Goal: Task Accomplishment & Management: Manage account settings

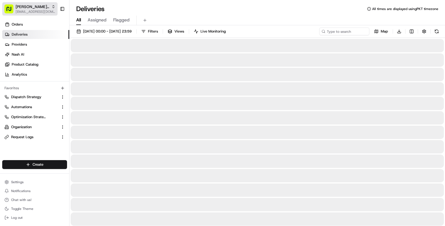
click at [23, 3] on button "Nash Retail Demo masood@usenash.com" at bounding box center [29, 8] width 55 height 13
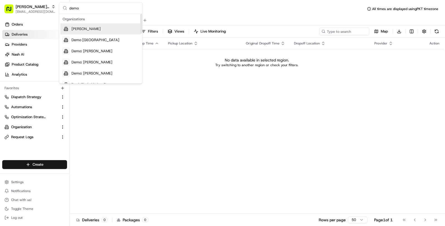
click at [76, 7] on input "demo" at bounding box center [104, 8] width 70 height 11
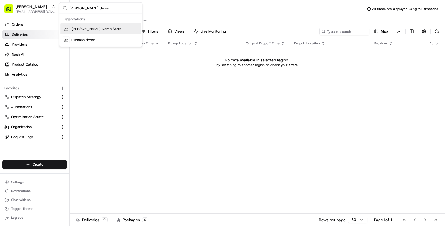
type input "nash demo"
click at [111, 31] on div "[PERSON_NAME] Demo Store" at bounding box center [100, 28] width 81 height 11
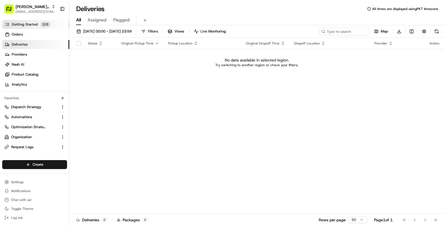
click at [30, 24] on span "Getting Started" at bounding box center [25, 24] width 26 height 5
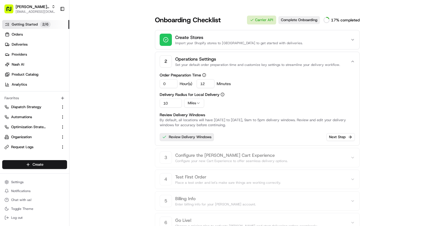
click at [185, 135] on link "Review Delivery Windows" at bounding box center [187, 137] width 54 height 8
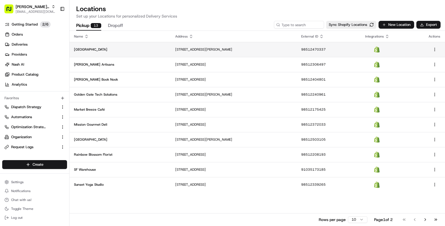
click at [238, 55] on td "2101 Sanchez St, San Francisco, CA 94131, US" at bounding box center [234, 49] width 126 height 15
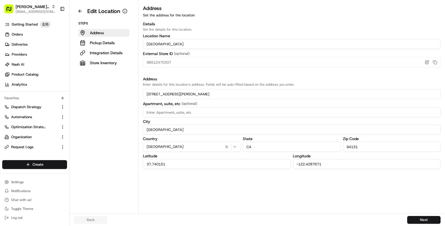
click at [102, 57] on div "Steps Address Pickup Details Integration Details Store Inventory" at bounding box center [104, 44] width 60 height 46
click at [102, 54] on p "Integration Details" at bounding box center [106, 53] width 33 height 6
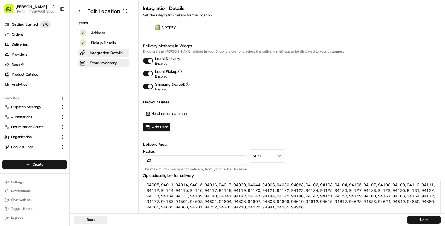
click at [104, 62] on p "Store Inventory" at bounding box center [103, 63] width 27 height 6
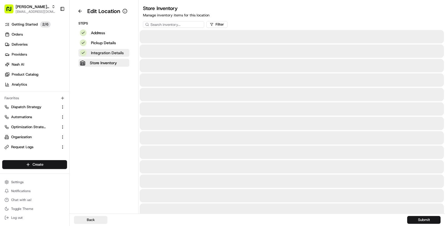
click at [104, 53] on p "Integration Details" at bounding box center [107, 53] width 33 height 6
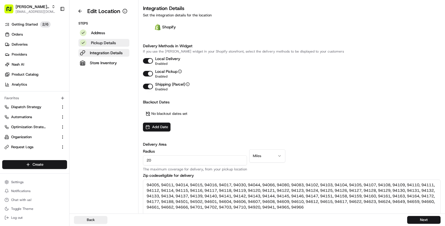
click at [104, 43] on p "Pickup Details" at bounding box center [103, 43] width 25 height 6
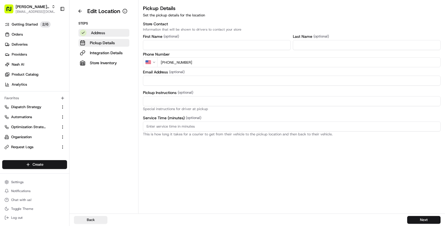
click at [105, 30] on p "Address" at bounding box center [98, 33] width 14 height 6
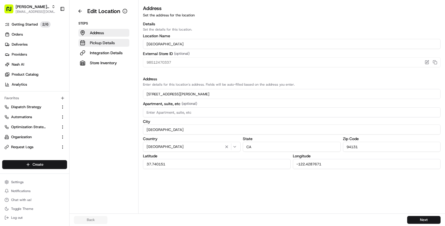
click at [108, 43] on p "Pickup Details" at bounding box center [102, 43] width 25 height 6
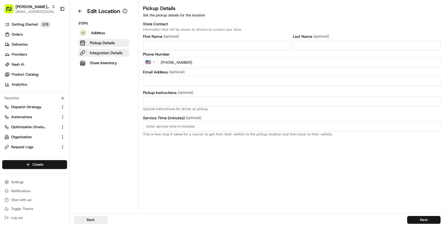
click at [108, 51] on p "Integration Details" at bounding box center [106, 53] width 33 height 6
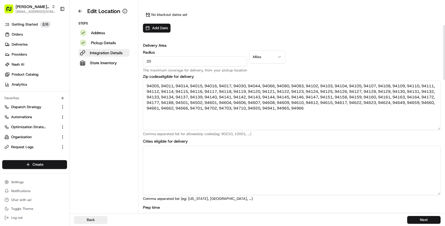
scroll to position [89, 0]
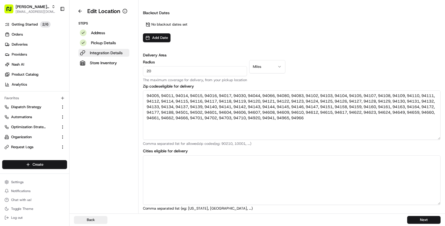
click at [110, 50] on p "Integration Details" at bounding box center [106, 53] width 33 height 6
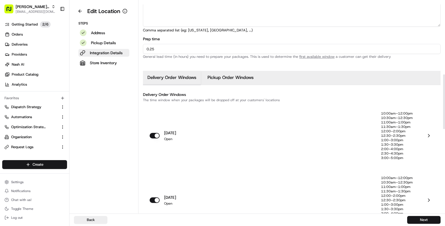
scroll to position [291, 0]
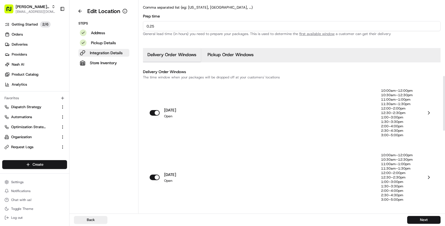
click at [242, 115] on div "monday Open" at bounding box center [266, 113] width 232 height 49
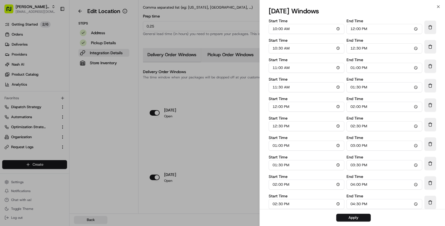
click at [274, 30] on input "10:00" at bounding box center [307, 29] width 76 height 10
type input "09:00"
click at [353, 32] on input "12:00" at bounding box center [385, 29] width 76 height 10
click at [365, 28] on input "22:00" at bounding box center [385, 29] width 76 height 10
type input "10:00"
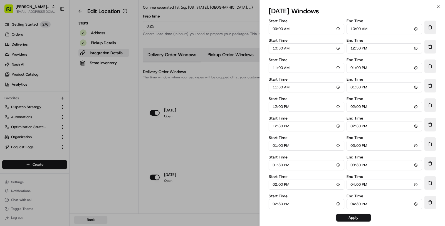
click at [275, 51] on input "10:30" at bounding box center [307, 48] width 76 height 10
type input "10:00"
click at [352, 51] on input "12:30" at bounding box center [385, 48] width 76 height 10
type input "11:00"
click at [354, 69] on input "13:00" at bounding box center [385, 68] width 76 height 10
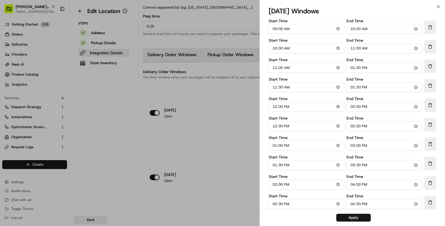
type input "12:00"
click at [276, 89] on input "11:30" at bounding box center [307, 87] width 76 height 10
type input "12:00"
click at [355, 87] on input "13:30" at bounding box center [385, 87] width 76 height 10
type input "12:30"
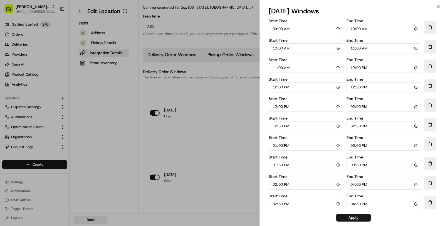
click at [354, 87] on input "12:30" at bounding box center [385, 87] width 76 height 10
click at [359, 89] on input "13:30" at bounding box center [385, 87] width 76 height 10
type input "13:00"
click at [276, 107] on input "12:00" at bounding box center [307, 107] width 76 height 10
type input "13:00"
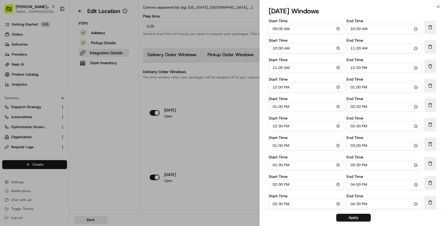
click at [351, 108] on input "14:00" at bounding box center [385, 107] width 76 height 10
click at [276, 127] on input "12:30" at bounding box center [307, 126] width 76 height 10
type input "14:00"
click at [351, 126] on input "14:30" at bounding box center [385, 126] width 76 height 10
type input "15:00"
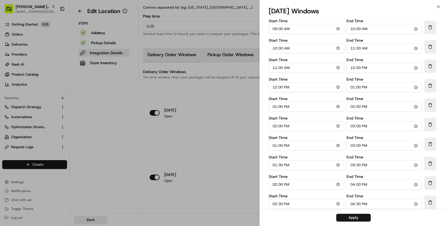
click at [276, 148] on input "13:00" at bounding box center [307, 146] width 76 height 10
type input "15:00"
click at [352, 147] on input "15:00" at bounding box center [385, 146] width 76 height 10
type input "16:00"
click at [275, 165] on input "13:30" at bounding box center [307, 165] width 76 height 10
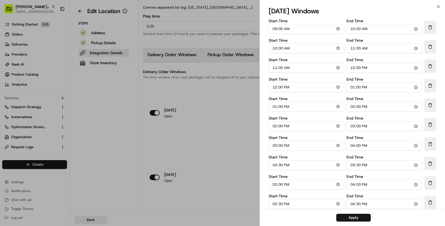
type input "16:00"
click at [352, 168] on input "15:30" at bounding box center [385, 165] width 76 height 10
type input "17:00"
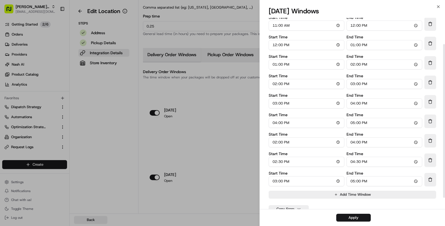
scroll to position [47, 0]
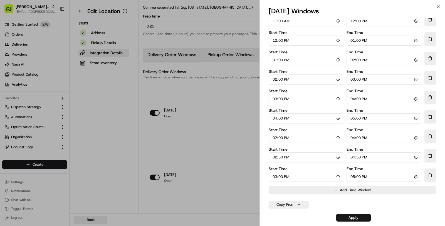
click at [273, 139] on input "14:00" at bounding box center [307, 138] width 76 height 10
type input "17:00"
click at [351, 140] on input "16:00" at bounding box center [385, 138] width 76 height 10
type input "18:00"
click at [273, 161] on input "14:30" at bounding box center [307, 158] width 76 height 10
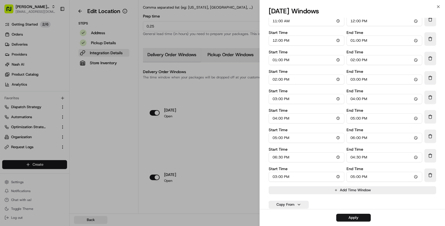
type input "18:00"
click at [353, 156] on input "16:30" at bounding box center [385, 158] width 76 height 10
type input "19:00"
click at [436, 178] on button "Delete Time Window" at bounding box center [431, 175] width 12 height 13
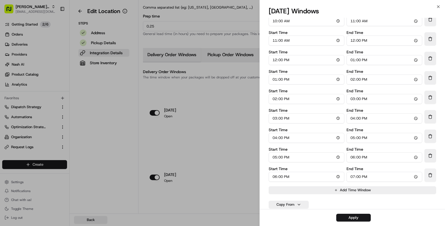
click at [432, 178] on button "Delete Time Window" at bounding box center [431, 175] width 12 height 13
click at [359, 215] on button "Apply" at bounding box center [354, 218] width 35 height 8
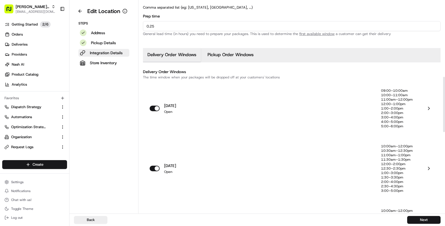
click at [386, 160] on p "11:30am–1:30pm" at bounding box center [397, 160] width 32 height 4
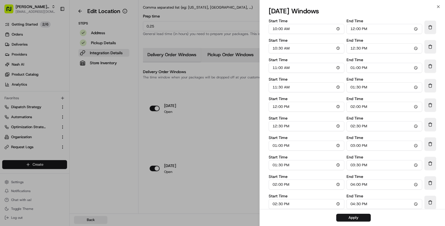
scroll to position [47, 0]
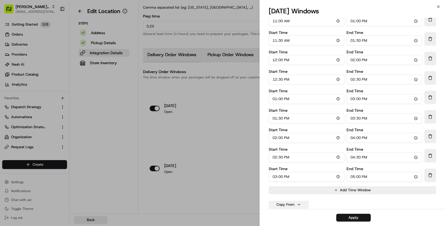
click at [300, 204] on button "Copy From" at bounding box center [289, 205] width 40 height 8
click at [298, 125] on button "monday" at bounding box center [289, 127] width 37 height 10
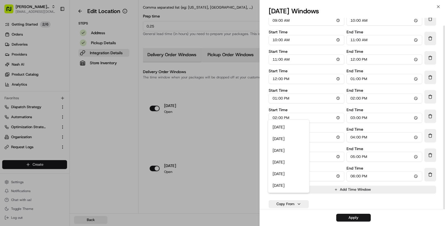
scroll to position [8, 0]
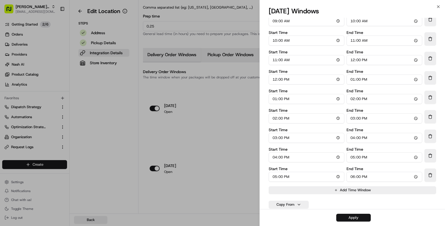
click at [348, 219] on button "Apply" at bounding box center [354, 218] width 35 height 8
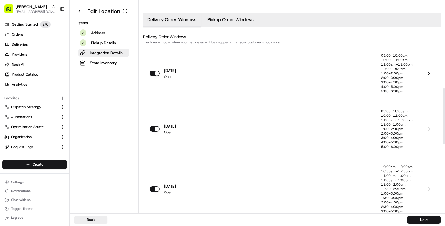
scroll to position [330, 0]
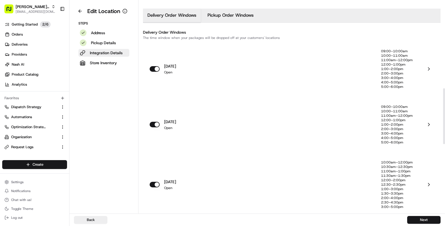
click at [337, 173] on div "wednesday Open" at bounding box center [266, 184] width 232 height 49
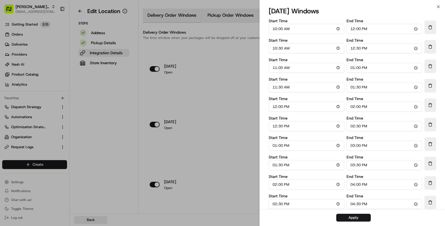
scroll to position [47, 0]
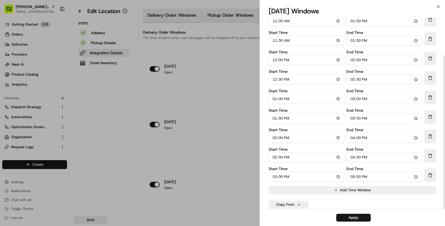
click at [298, 209] on div "Start Time 10:00 End Time 12:00 Start Time 10:30 End Time 12:30 Start Time 11:0…" at bounding box center [352, 90] width 185 height 239
click at [297, 204] on button "Copy From" at bounding box center [289, 205] width 40 height 8
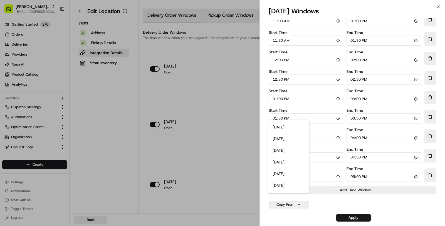
click at [300, 124] on button "monday" at bounding box center [289, 127] width 37 height 10
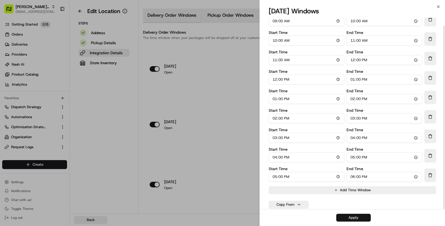
click at [357, 217] on button "Apply" at bounding box center [354, 218] width 35 height 8
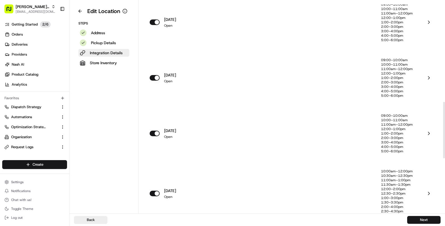
scroll to position [381, 0]
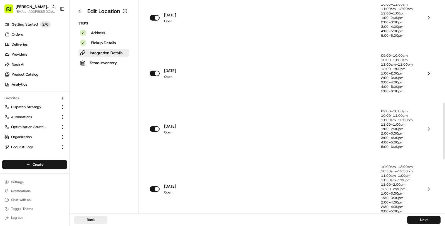
click at [308, 175] on div "thursday Open" at bounding box center [266, 189] width 232 height 49
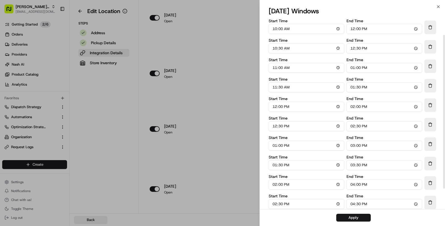
scroll to position [47, 0]
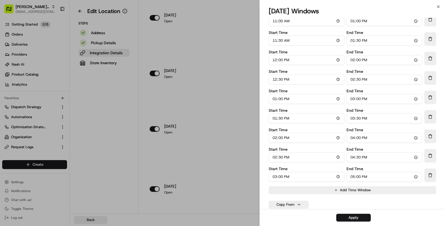
click at [298, 200] on button "Copy From" at bounding box center [289, 201] width 40 height 14
click at [292, 125] on button "monday" at bounding box center [289, 127] width 37 height 10
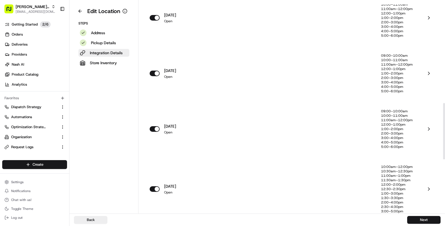
click at [327, 204] on div "thursday Open" at bounding box center [266, 189] width 232 height 49
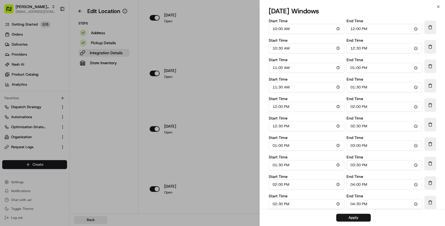
scroll to position [47, 0]
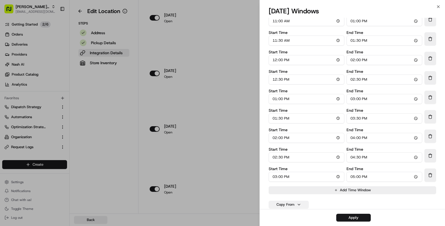
click at [306, 201] on button "Copy From" at bounding box center [289, 205] width 40 height 8
click at [300, 125] on button "monday" at bounding box center [289, 127] width 37 height 10
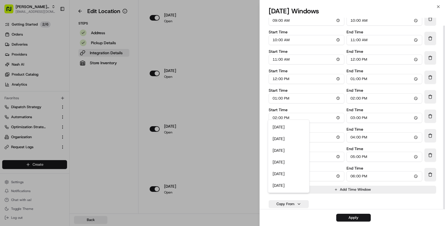
scroll to position [8, 0]
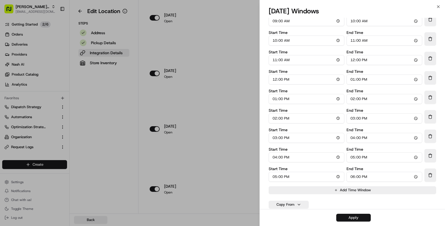
click at [355, 220] on button "Apply" at bounding box center [354, 218] width 35 height 8
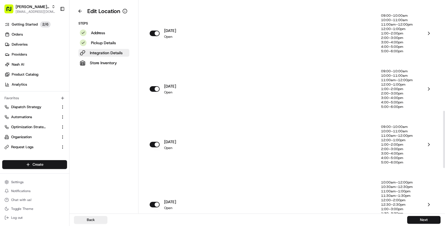
scroll to position [433, 0]
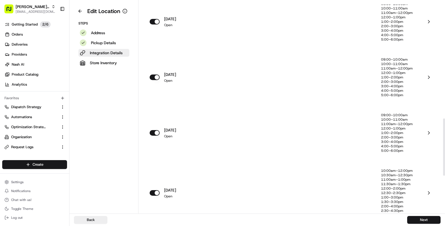
click at [319, 188] on div "friday Open" at bounding box center [266, 193] width 232 height 49
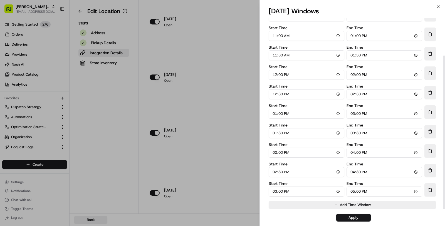
scroll to position [47, 0]
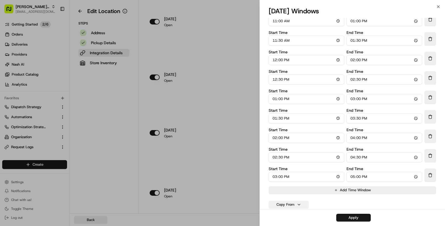
click at [303, 202] on button "Copy From" at bounding box center [289, 205] width 40 height 8
click at [293, 126] on button "monday" at bounding box center [289, 127] width 37 height 10
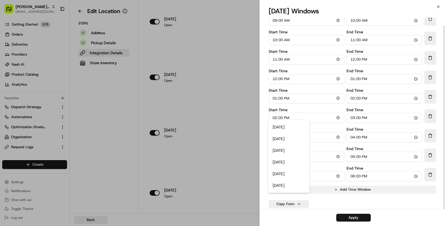
scroll to position [8, 0]
click at [342, 217] on button "Apply" at bounding box center [354, 218] width 35 height 8
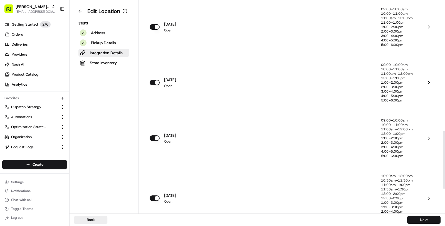
scroll to position [495, 0]
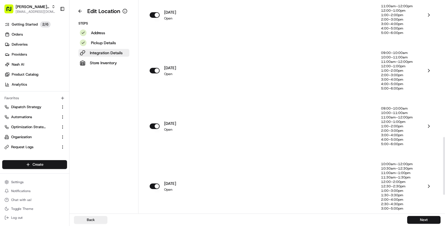
click at [313, 169] on div "saturday Open" at bounding box center [266, 186] width 232 height 49
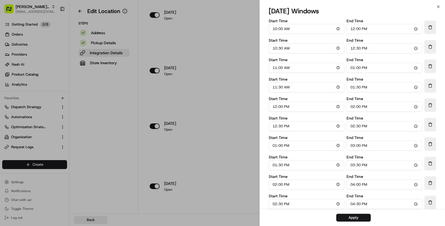
scroll to position [47, 0]
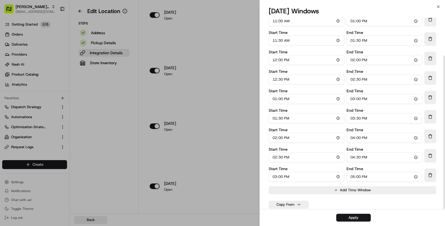
drag, startPoint x: 305, startPoint y: 205, endPoint x: 305, endPoint y: 199, distance: 6.4
click at [305, 205] on button "Copy From" at bounding box center [289, 205] width 40 height 8
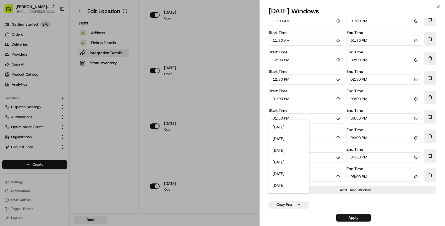
click at [298, 126] on button "monday" at bounding box center [289, 127] width 37 height 10
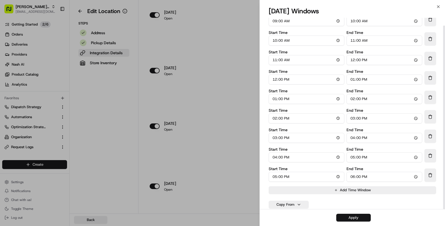
click at [352, 216] on button "Apply" at bounding box center [354, 218] width 35 height 8
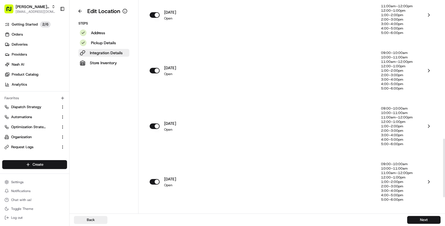
scroll to position [554, 0]
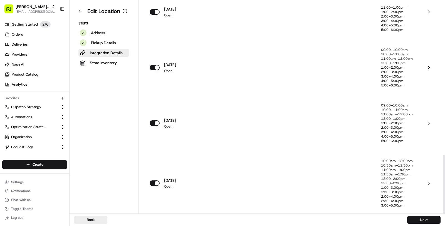
click at [325, 170] on div "sunday Open" at bounding box center [266, 183] width 232 height 49
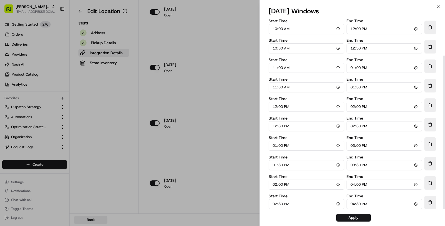
scroll to position [47, 0]
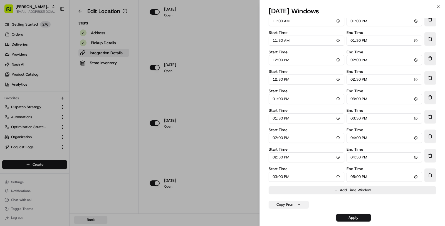
click at [291, 204] on button "Copy From" at bounding box center [289, 205] width 40 height 8
click at [286, 124] on button "monday" at bounding box center [289, 127] width 37 height 10
click at [355, 218] on button "Apply" at bounding box center [354, 218] width 35 height 8
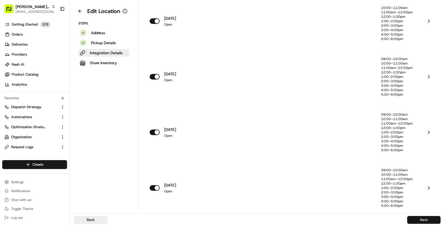
click at [416, 221] on button "Next" at bounding box center [424, 220] width 33 height 8
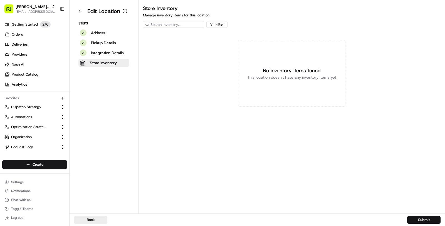
click at [416, 221] on button "Submit" at bounding box center [424, 220] width 33 height 8
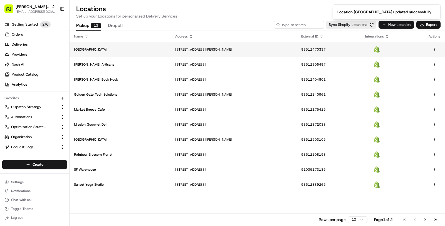
click at [261, 53] on td "2101 Sanchez St, San Francisco, CA 94131, US" at bounding box center [234, 49] width 126 height 15
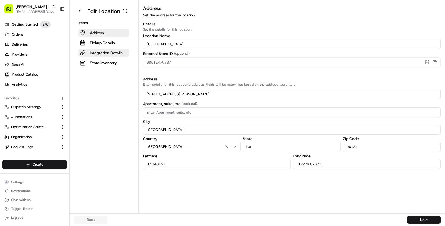
click at [117, 51] on p "Integration Details" at bounding box center [106, 53] width 33 height 6
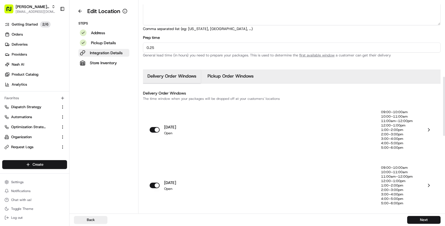
scroll to position [271, 0]
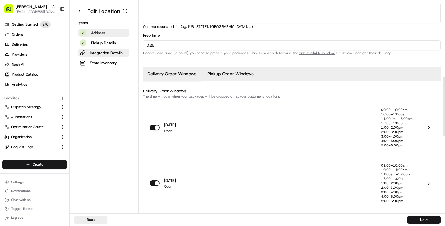
click at [114, 33] on button "Address" at bounding box center [103, 33] width 51 height 8
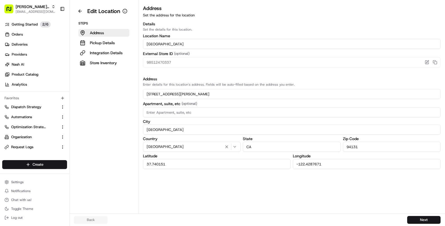
scroll to position [0, 0]
click at [113, 53] on p "Integration Details" at bounding box center [106, 53] width 33 height 6
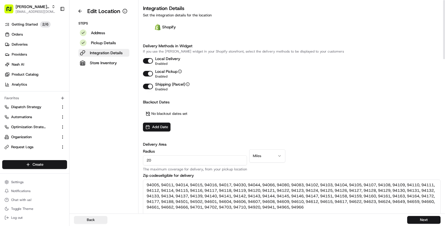
click at [151, 185] on textarea "94005, 94011, 94014, 94015, 94016, 94017, 94030, 94044, 94066, 94080, 94083, 94…" at bounding box center [292, 205] width 298 height 50
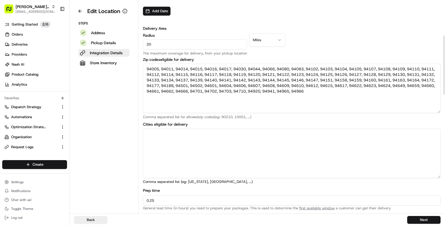
scroll to position [185, 0]
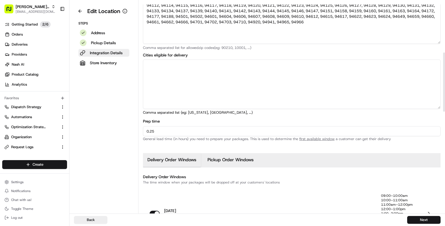
drag, startPoint x: 164, startPoint y: 132, endPoint x: 114, endPoint y: 132, distance: 50.4
click at [114, 132] on div "Edit Location Steps Address Pickup Details Integration Details Store Inventory …" at bounding box center [258, 107] width 376 height 214
type input "1"
click at [414, 217] on button "Next" at bounding box center [424, 220] width 33 height 8
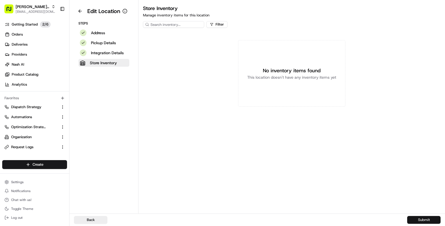
scroll to position [0, 0]
click at [414, 217] on button "Submit" at bounding box center [424, 220] width 33 height 8
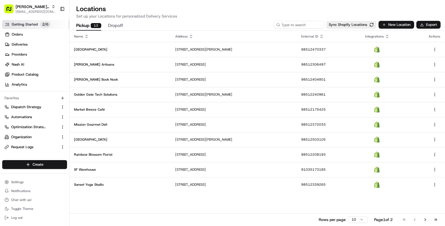
click at [26, 22] on span "Getting Started" at bounding box center [25, 24] width 26 height 5
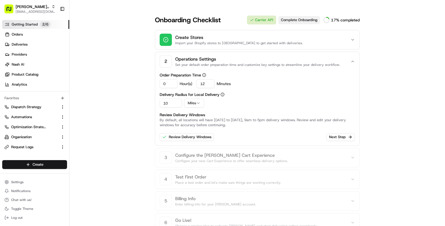
click at [301, 17] on button "Complete Onboarding" at bounding box center [299, 20] width 41 height 8
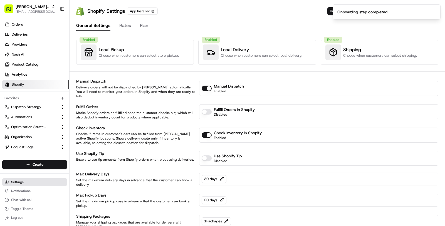
click at [35, 179] on button "Settings" at bounding box center [34, 182] width 65 height 8
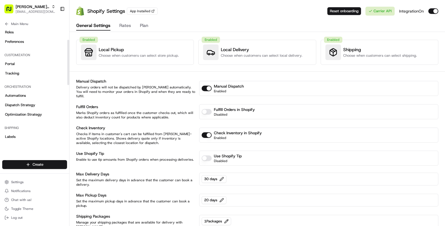
scroll to position [66, 0]
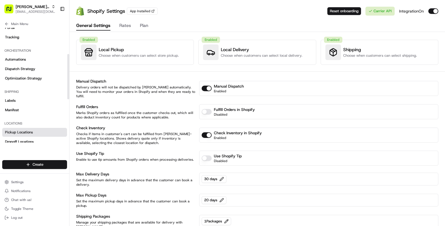
click at [40, 133] on link "Pickup Locations" at bounding box center [34, 132] width 65 height 9
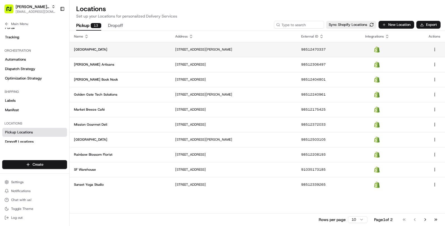
click at [124, 46] on td "Bayview Brew House" at bounding box center [120, 49] width 101 height 15
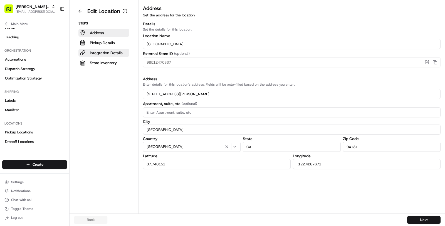
click at [119, 55] on p "Integration Details" at bounding box center [106, 53] width 33 height 6
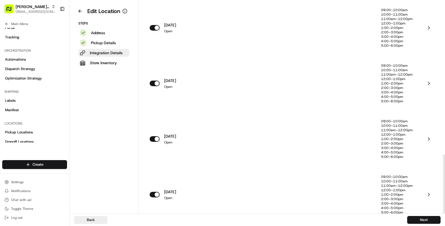
scroll to position [545, 0]
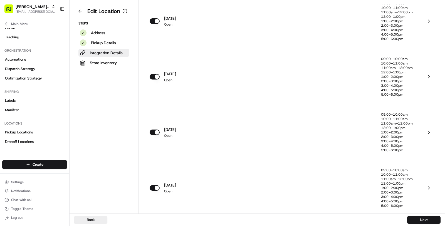
click at [108, 54] on p "Integration Details" at bounding box center [106, 53] width 33 height 6
click at [82, 14] on button at bounding box center [80, 11] width 12 height 9
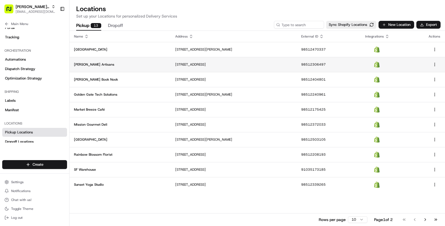
click at [95, 63] on p "[PERSON_NAME] Artisans" at bounding box center [120, 64] width 92 height 4
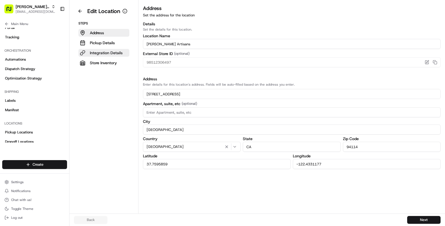
click at [100, 55] on p "Integration Details" at bounding box center [106, 53] width 33 height 6
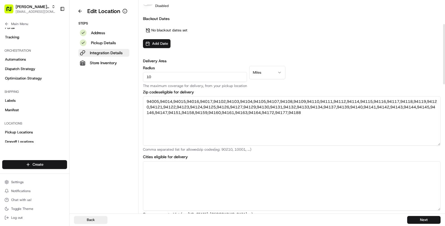
scroll to position [74, 0]
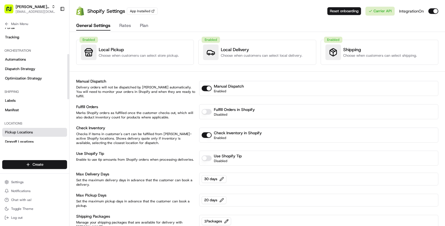
click at [53, 128] on link "Pickup Locations" at bounding box center [34, 132] width 65 height 9
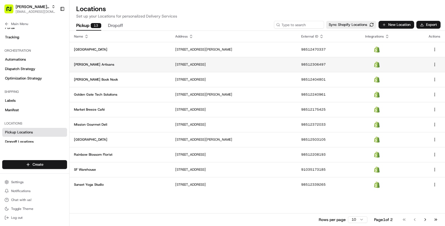
click at [129, 60] on td "[PERSON_NAME] Artisans" at bounding box center [120, 64] width 101 height 15
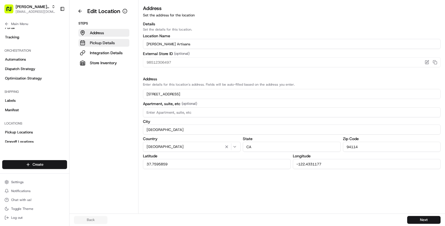
click at [113, 46] on button "Pickup Details" at bounding box center [103, 43] width 51 height 8
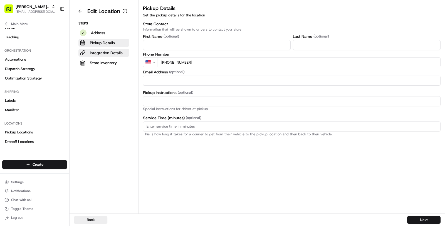
click at [114, 53] on p "Integration Details" at bounding box center [106, 53] width 33 height 6
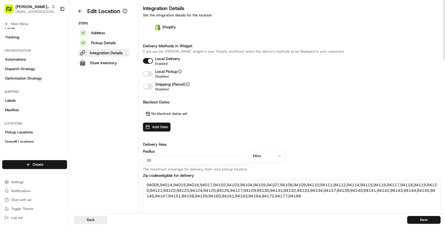
click at [149, 58] on div "Local Delivery Enabled" at bounding box center [292, 61] width 298 height 10
click at [149, 60] on button "Local Delivery" at bounding box center [148, 61] width 10 height 6
click at [415, 222] on button "Next" at bounding box center [424, 220] width 33 height 8
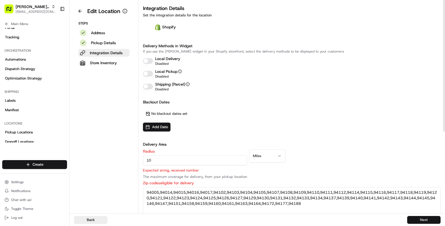
click at [415, 222] on button "Next" at bounding box center [424, 220] width 33 height 8
click at [415, 221] on button "Next" at bounding box center [424, 220] width 33 height 8
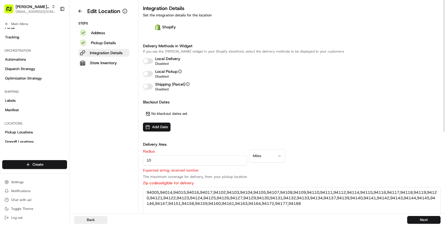
click at [257, 192] on textarea "94005,94014,94015,94016,94017,94102,94103,94104,94105,94107,94108,94109,94110,9…" at bounding box center [292, 212] width 298 height 50
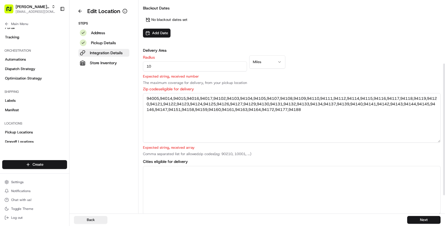
scroll to position [101, 0]
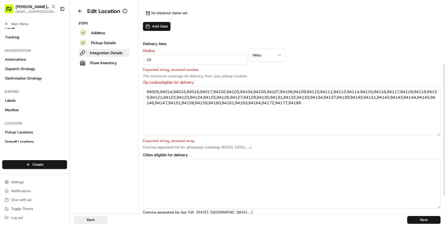
click at [414, 215] on div "Back Next" at bounding box center [258, 220] width 376 height 13
click at [414, 218] on button "Next" at bounding box center [424, 220] width 33 height 8
click at [147, 60] on input "10" at bounding box center [195, 60] width 104 height 10
click at [168, 61] on input "10" at bounding box center [195, 60] width 104 height 10
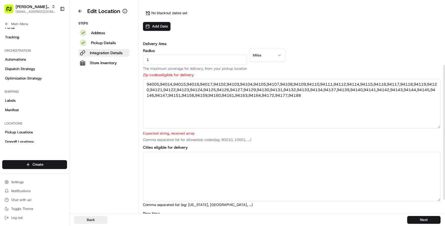
type input "10"
click at [253, 98] on textarea "94005,94014,94015,94016,94017,94102,94103,94104,94105,94107,94108,94109,94110,9…" at bounding box center [292, 104] width 298 height 50
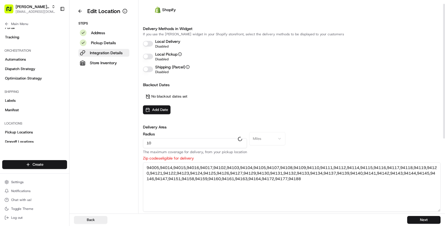
type textarea "94005, 94014, 94015, 94016, 94017, 94102, 94103, 94104, 94105, 94107, 94108, 94…"
type textarea "Brisbane, Daly City, San Francisco"
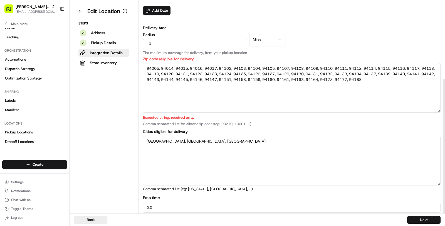
scroll to position [122, 0]
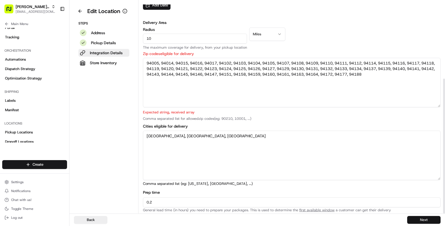
click at [416, 219] on button "Next" at bounding box center [424, 220] width 33 height 8
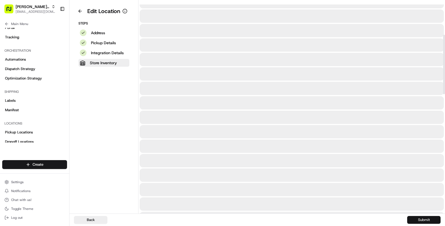
click at [416, 219] on button "Submit" at bounding box center [424, 220] width 33 height 8
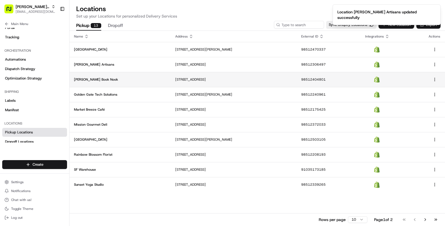
click at [118, 79] on p "Dolores Book Nook" at bounding box center [120, 79] width 92 height 4
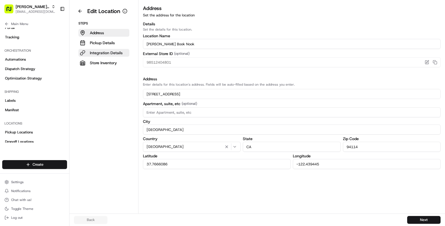
click at [116, 52] on p "Integration Details" at bounding box center [106, 53] width 33 height 6
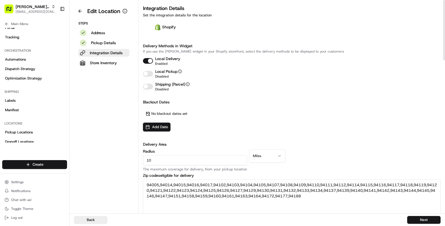
click at [149, 61] on button "Local Delivery" at bounding box center [148, 61] width 10 height 6
click at [429, 216] on button "Next" at bounding box center [424, 220] width 33 height 8
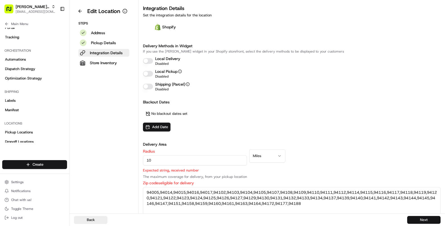
click at [429, 217] on button "Next" at bounding box center [424, 220] width 33 height 8
drag, startPoint x: 220, startPoint y: 162, endPoint x: 159, endPoint y: 159, distance: 61.6
click at [159, 159] on input "10" at bounding box center [195, 161] width 104 height 10
type input "1"
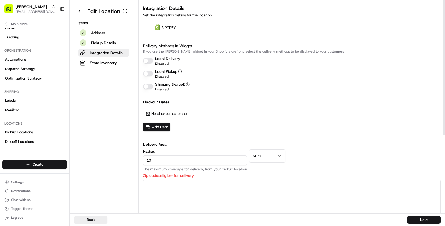
click at [290, 153] on div "Radius 10 The maximum coverage for delivery, from your pickup location Miles" at bounding box center [219, 160] width 153 height 22
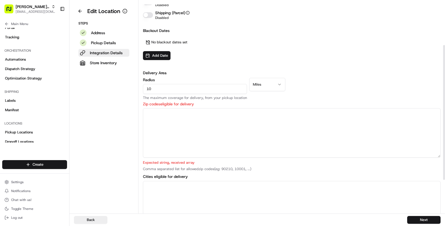
scroll to position [69, 0]
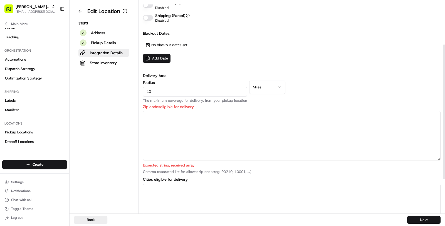
click at [202, 92] on input "10" at bounding box center [195, 92] width 104 height 10
type input "10"
type textarea "94005, 94014, 94015, 94016, 94017, 94102, 94103, 94104, 94105, 94107, 94108, 94…"
type textarea "[GEOGRAPHIC_DATA], [GEOGRAPHIC_DATA], [GEOGRAPHIC_DATA]"
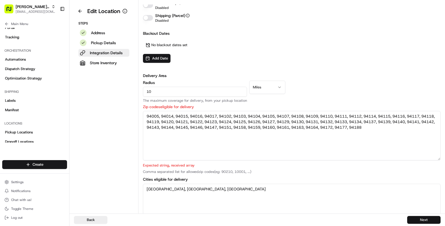
click at [420, 216] on button "Next" at bounding box center [424, 220] width 33 height 8
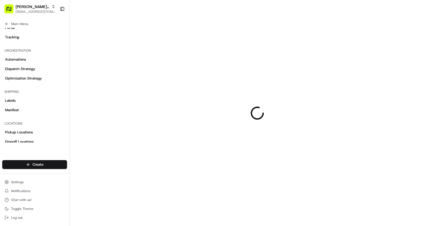
click at [420, 216] on div at bounding box center [258, 113] width 376 height 226
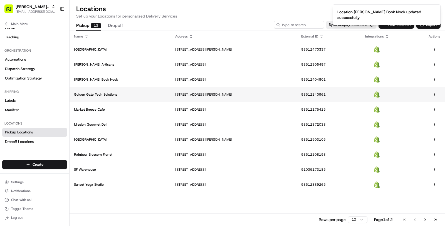
click at [135, 89] on td "Golden Gate Tech Solutions" at bounding box center [120, 94] width 101 height 15
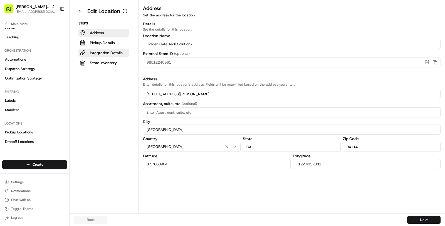
click at [116, 53] on p "Integration Details" at bounding box center [106, 53] width 33 height 6
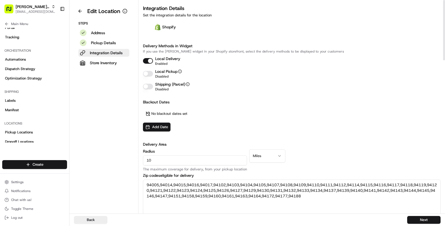
click at [146, 61] on button "Local Delivery" at bounding box center [148, 61] width 10 height 6
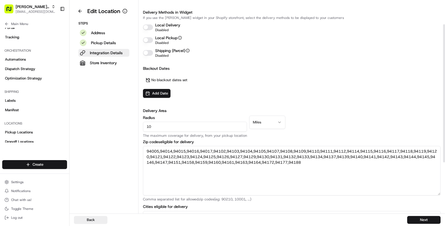
scroll to position [37, 0]
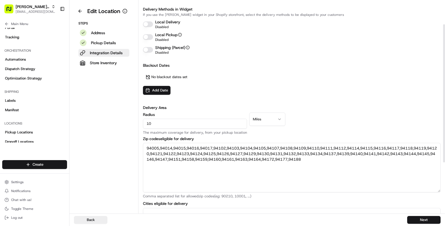
click at [213, 118] on div "Radius 10 The maximum coverage for delivery, from your pickup location" at bounding box center [195, 124] width 104 height 22
click at [213, 122] on input "10" at bounding box center [195, 124] width 104 height 10
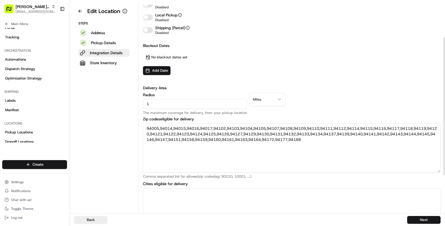
type input "10"
type textarea "94005, 94014, 94015, 94016, 94017, 94102, 94103, 94104, 94105, 94107, 94108, 94…"
type textarea "[GEOGRAPHIC_DATA], [GEOGRAPHIC_DATA], [GEOGRAPHIC_DATA]"
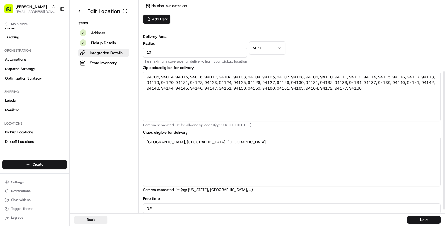
scroll to position [111, 0]
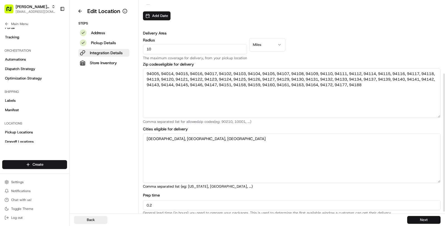
click at [425, 219] on button "Next" at bounding box center [424, 220] width 33 height 8
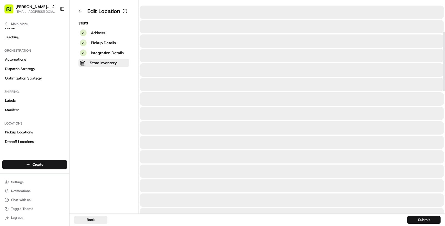
click at [425, 219] on button "Submit" at bounding box center [424, 220] width 33 height 8
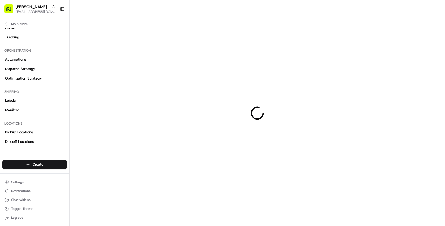
click at [425, 219] on div at bounding box center [258, 113] width 376 height 226
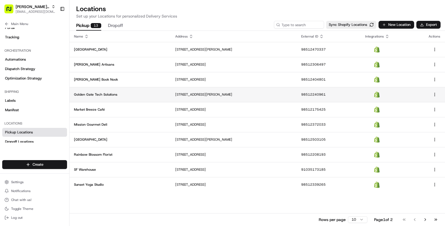
click at [155, 99] on td "Golden Gate Tech Solutions" at bounding box center [120, 94] width 101 height 15
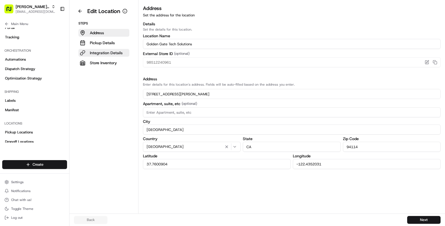
click at [112, 53] on p "Integration Details" at bounding box center [106, 53] width 33 height 6
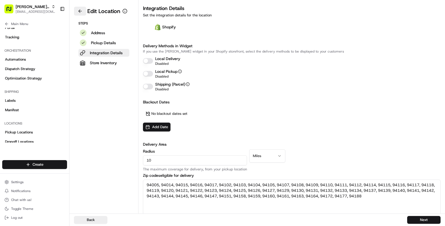
click at [80, 13] on button at bounding box center [80, 11] width 12 height 9
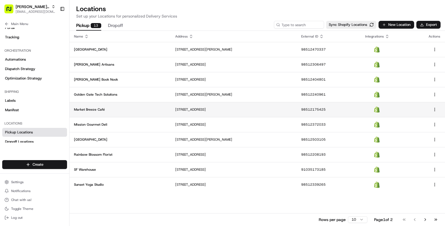
click at [152, 114] on td "Market Breeze Café" at bounding box center [120, 109] width 101 height 15
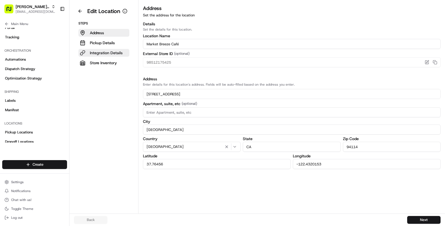
click at [116, 51] on p "Integration Details" at bounding box center [106, 53] width 33 height 6
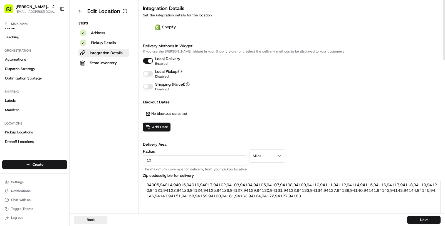
click at [146, 59] on button "Local Delivery" at bounding box center [148, 61] width 10 height 6
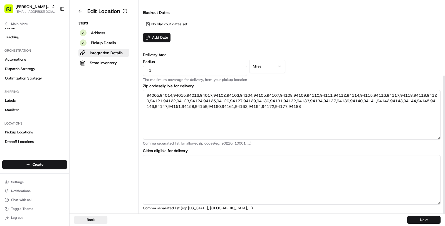
scroll to position [114, 0]
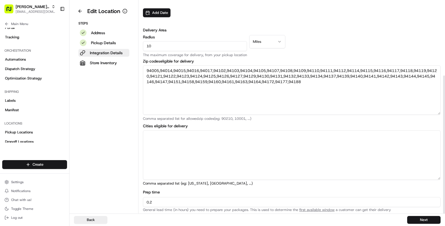
click at [192, 45] on input "10" at bounding box center [195, 46] width 104 height 10
type input "1"
type textarea "94114"
type textarea "[GEOGRAPHIC_DATA]"
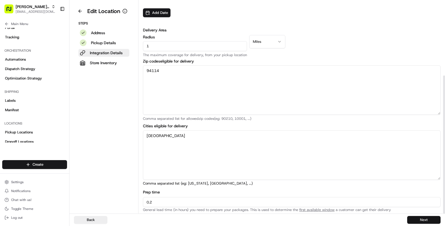
type input "1"
click at [417, 217] on button "Next" at bounding box center [424, 220] width 33 height 8
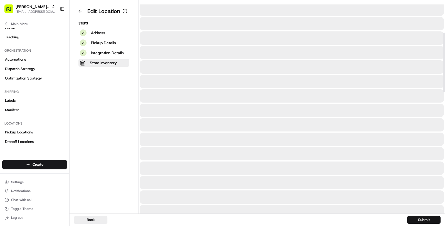
click at [417, 217] on button "Submit" at bounding box center [424, 220] width 33 height 8
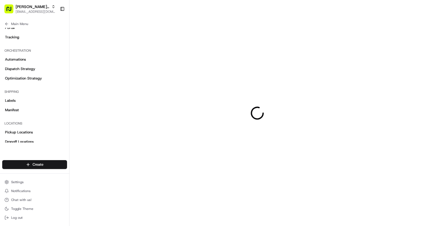
click at [417, 217] on div at bounding box center [258, 113] width 376 height 226
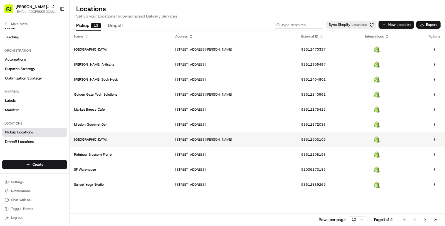
click at [153, 132] on td "Pacific Wellness Center" at bounding box center [120, 139] width 101 height 15
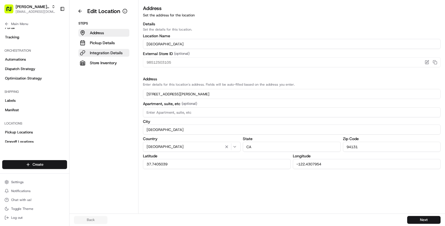
click at [107, 52] on p "Integration Details" at bounding box center [106, 53] width 33 height 6
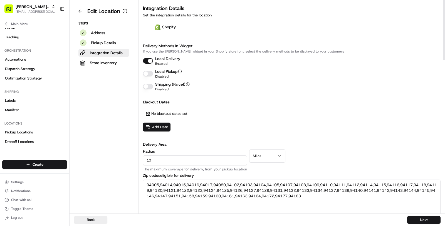
click at [165, 158] on input "10" at bounding box center [195, 161] width 104 height 10
type input "1"
type textarea "94131"
type textarea "[GEOGRAPHIC_DATA]"
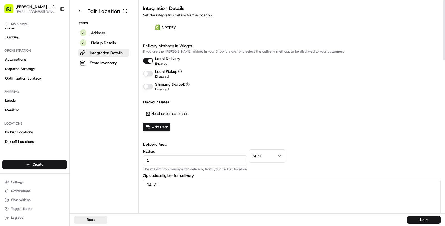
type input "1"
click at [148, 62] on button "Local Delivery" at bounding box center [148, 61] width 10 height 6
click at [425, 221] on button "Next" at bounding box center [424, 220] width 33 height 8
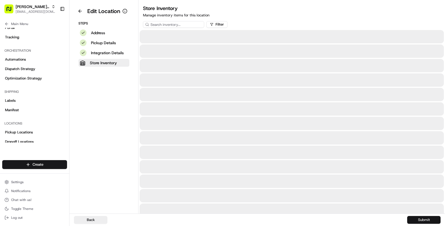
click at [425, 221] on button "Submit" at bounding box center [424, 220] width 33 height 8
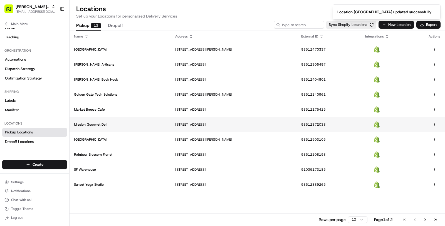
click at [123, 123] on p "Mission Gourmet Deli" at bounding box center [120, 124] width 92 height 4
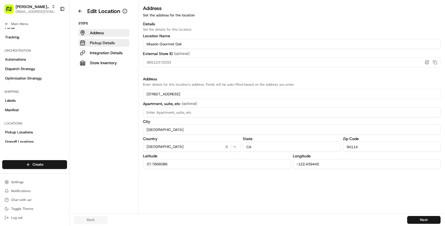
click at [106, 41] on p "Pickup Details" at bounding box center [102, 43] width 25 height 6
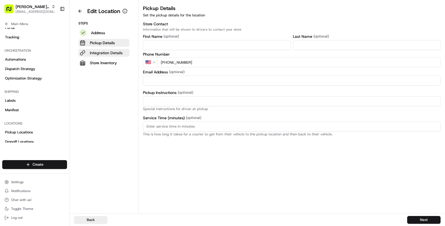
click at [106, 51] on p "Integration Details" at bounding box center [106, 53] width 33 height 6
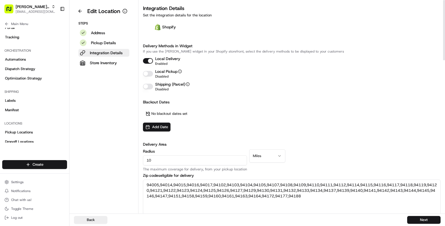
click at [150, 62] on button "Local Delivery" at bounding box center [148, 61] width 10 height 6
click at [183, 157] on input "10" at bounding box center [195, 161] width 104 height 10
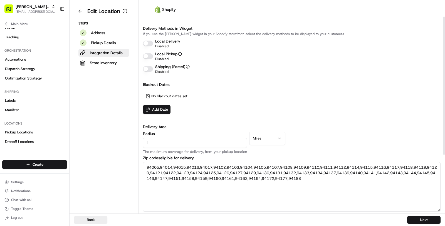
scroll to position [29, 0]
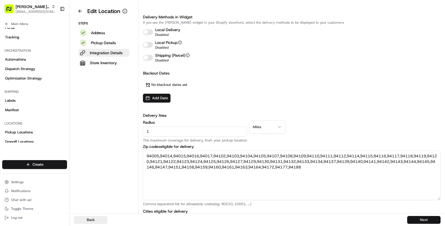
type input "1"
click at [420, 221] on button "Next" at bounding box center [424, 220] width 33 height 8
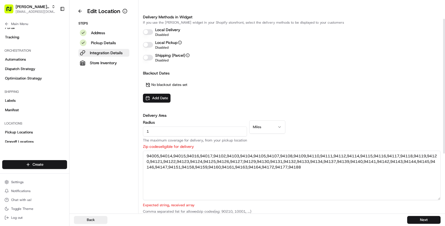
click at [227, 125] on div "Radius 1 The maximum coverage for delivery, from your pickup location" at bounding box center [195, 132] width 104 height 22
click at [227, 131] on input "1" at bounding box center [195, 132] width 104 height 10
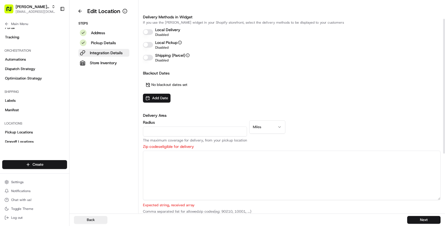
type input "1"
type textarea "94114"
type textarea "[GEOGRAPHIC_DATA]"
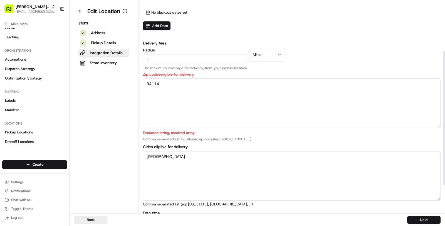
scroll to position [122, 0]
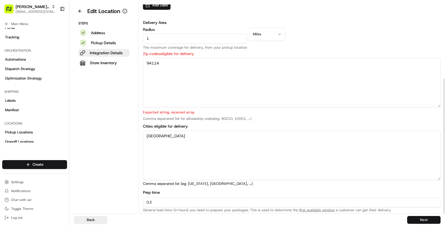
click at [417, 221] on button "Next" at bounding box center [424, 220] width 33 height 8
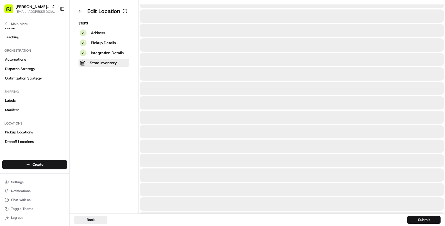
click at [417, 221] on button "Submit" at bounding box center [424, 220] width 33 height 8
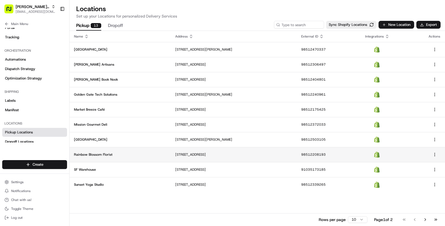
click at [151, 150] on td "Rainbow Blossom Florist" at bounding box center [120, 154] width 101 height 15
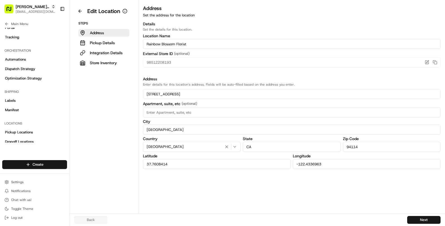
click at [106, 48] on div "Steps Address Pickup Details Integration Details Store Inventory" at bounding box center [104, 44] width 60 height 46
click at [117, 55] on p "Integration Details" at bounding box center [106, 53] width 33 height 6
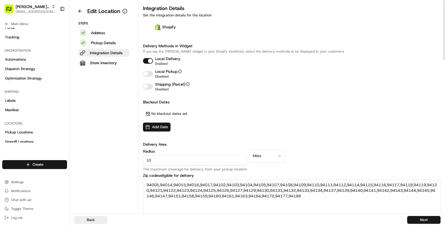
click at [149, 64] on div "Local Delivery Enabled" at bounding box center [292, 61] width 298 height 10
click at [148, 61] on button "Local Delivery" at bounding box center [148, 61] width 10 height 6
click at [193, 160] on input "10" at bounding box center [195, 161] width 104 height 10
type input "1"
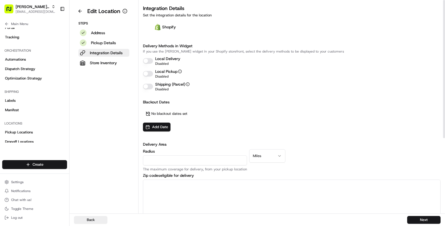
type input "1"
type textarea "94114"
type textarea "[GEOGRAPHIC_DATA]"
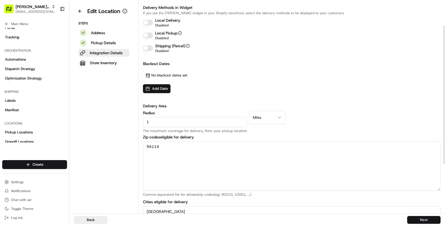
type input "1"
click at [434, 219] on button "Next" at bounding box center [424, 220] width 33 height 8
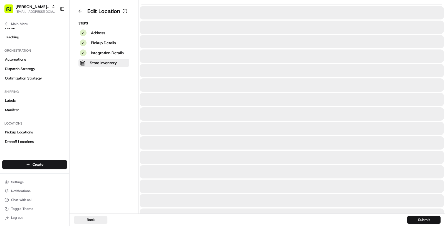
click at [434, 219] on button "Submit" at bounding box center [424, 220] width 33 height 8
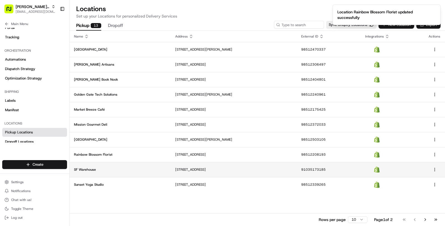
click at [134, 166] on td "SF Warehouse" at bounding box center [120, 169] width 101 height 15
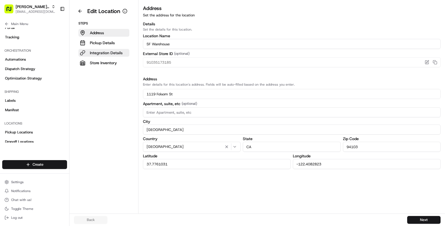
drag, startPoint x: 98, startPoint y: 52, endPoint x: 127, endPoint y: 54, distance: 29.6
click at [98, 52] on p "Integration Details" at bounding box center [106, 53] width 33 height 6
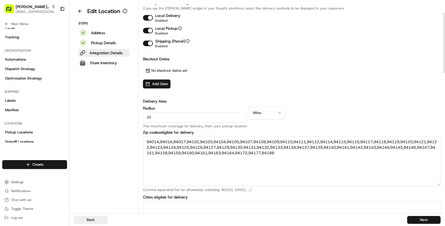
scroll to position [44, 0]
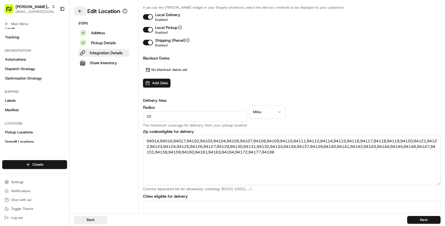
click at [77, 12] on button at bounding box center [80, 11] width 12 height 9
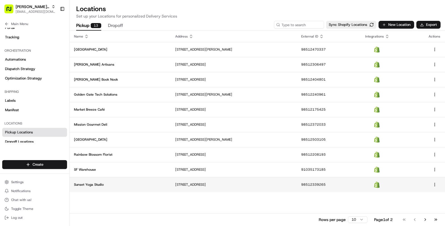
click at [138, 180] on td "Sunset Yoga Studio" at bounding box center [120, 184] width 101 height 15
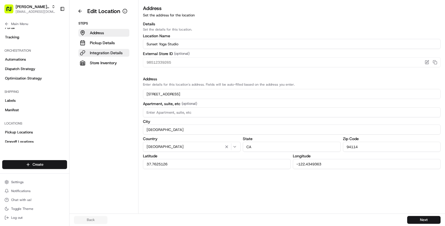
click at [116, 56] on button "Integration Details" at bounding box center [103, 53] width 51 height 8
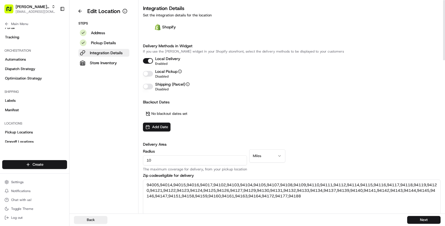
click at [148, 61] on button "Local Delivery" at bounding box center [148, 61] width 10 height 6
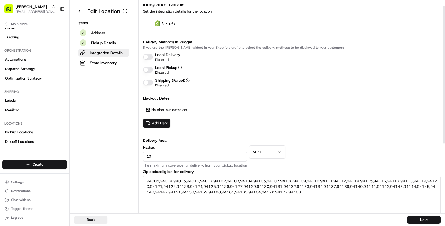
scroll to position [26, 0]
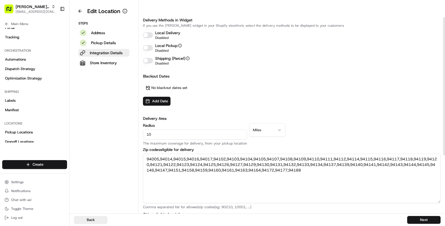
click at [166, 135] on input "10" at bounding box center [195, 135] width 104 height 10
type input "1"
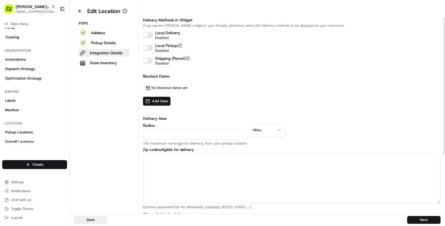
type input "1"
type textarea "94114"
type textarea "[GEOGRAPHIC_DATA]"
type input "1"
click at [421, 217] on button "Next" at bounding box center [424, 220] width 33 height 8
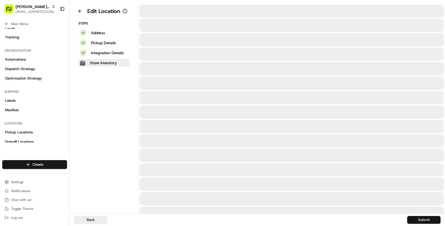
click at [421, 217] on button "Submit" at bounding box center [424, 220] width 33 height 8
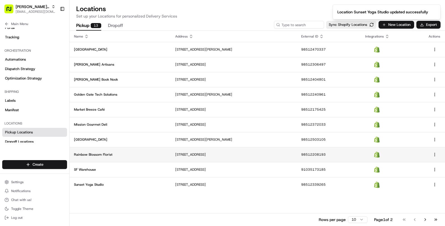
click at [111, 155] on p "Rainbow Blossom Florist" at bounding box center [120, 155] width 92 height 4
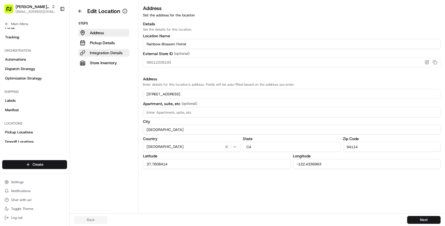
click at [113, 50] on p "Integration Details" at bounding box center [106, 53] width 33 height 6
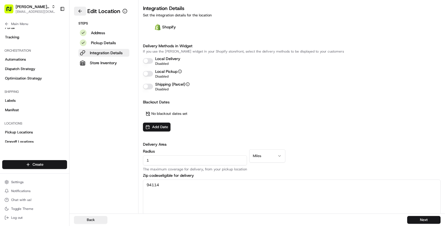
click at [80, 12] on button at bounding box center [80, 11] width 12 height 9
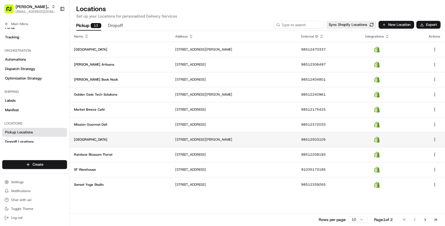
click at [124, 139] on p "Pacific Wellness Center" at bounding box center [120, 140] width 92 height 4
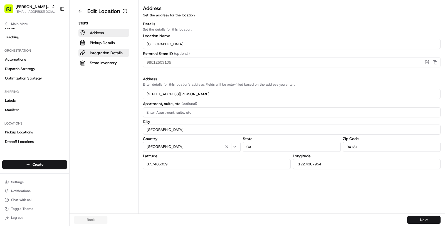
click at [113, 52] on p "Integration Details" at bounding box center [106, 53] width 33 height 6
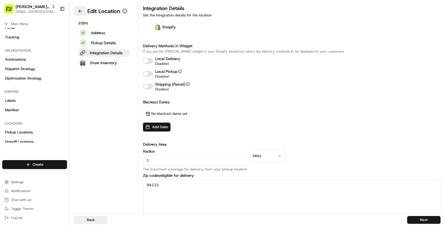
click at [80, 12] on button at bounding box center [80, 11] width 12 height 9
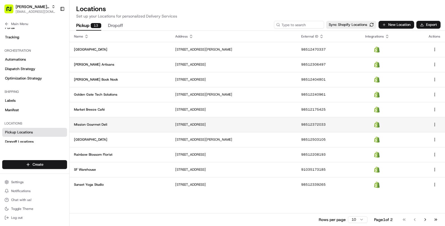
click at [117, 128] on td "Mission Gourmet Deli" at bounding box center [120, 124] width 101 height 15
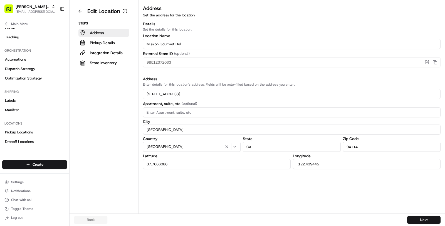
click at [106, 57] on div "Steps Address Pickup Details Integration Details Store Inventory" at bounding box center [104, 44] width 60 height 46
click at [106, 53] on p "Integration Details" at bounding box center [106, 53] width 33 height 6
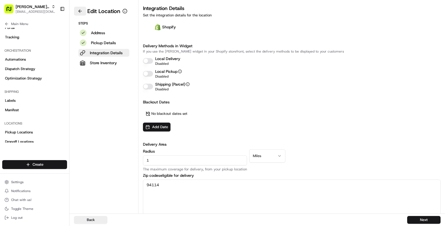
click at [80, 12] on button at bounding box center [80, 11] width 12 height 9
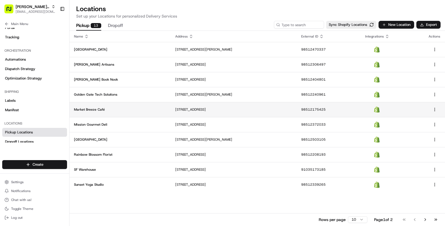
click at [118, 112] on td "Market Breeze Café" at bounding box center [120, 109] width 101 height 15
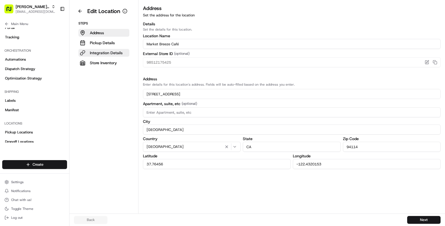
click at [115, 55] on p "Integration Details" at bounding box center [106, 53] width 33 height 6
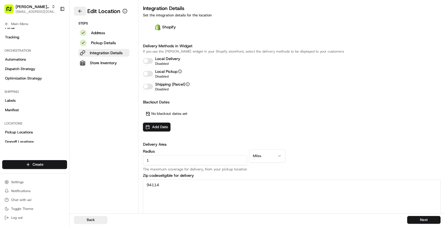
click at [82, 13] on button at bounding box center [80, 11] width 12 height 9
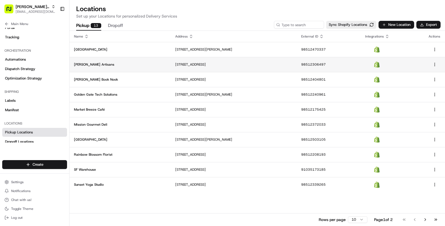
click at [110, 67] on td "Castro Artisans" at bounding box center [120, 64] width 101 height 15
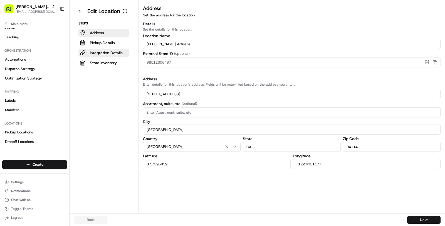
click at [109, 53] on p "Integration Details" at bounding box center [106, 53] width 33 height 6
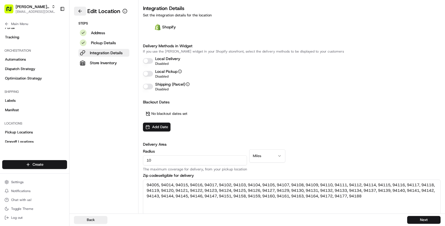
click at [82, 13] on button at bounding box center [80, 11] width 12 height 9
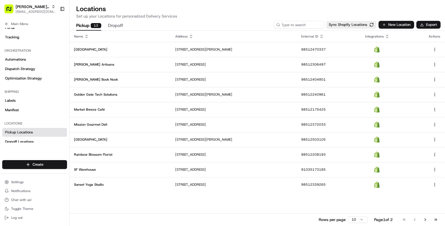
click at [111, 52] on td "Bayview Brew House" at bounding box center [120, 49] width 101 height 15
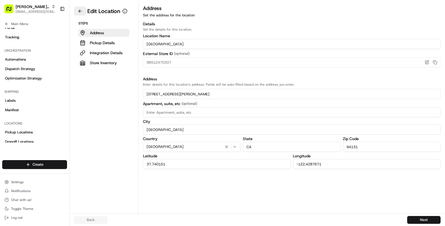
click at [84, 11] on button at bounding box center [80, 11] width 12 height 9
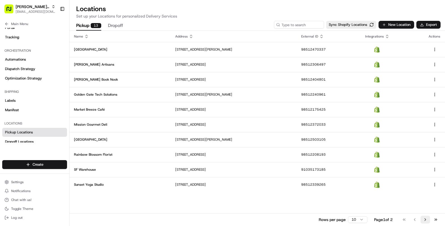
click at [426, 221] on button "Go to next page" at bounding box center [425, 220] width 9 height 8
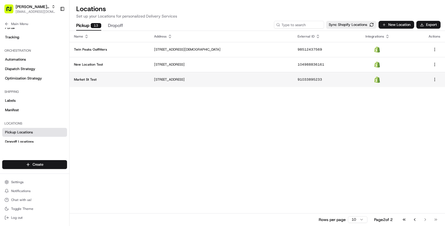
click at [143, 75] on td "Market St Test" at bounding box center [110, 79] width 80 height 15
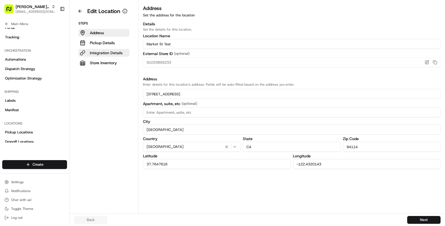
click at [118, 55] on button "Integration Details" at bounding box center [103, 53] width 51 height 8
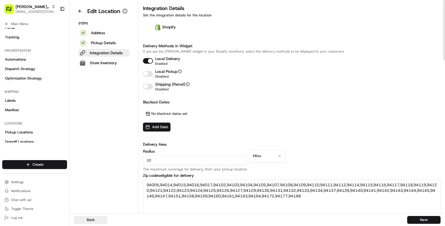
click at [149, 58] on button "Local Delivery" at bounding box center [148, 61] width 10 height 6
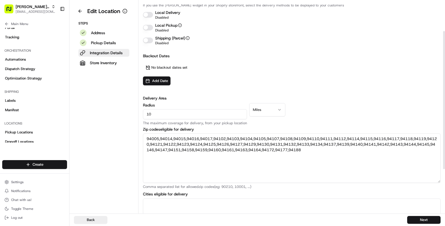
scroll to position [47, 0]
click at [182, 116] on input "10" at bounding box center [195, 114] width 104 height 10
type input "1"
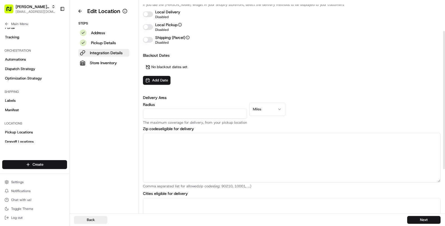
type input "1"
type textarea "94114"
type textarea "[GEOGRAPHIC_DATA]"
type input "1"
click at [424, 219] on button "Next" at bounding box center [424, 220] width 33 height 8
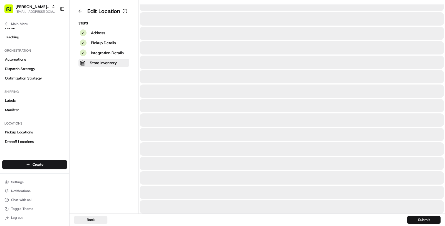
click at [424, 219] on button "Submit" at bounding box center [424, 220] width 33 height 8
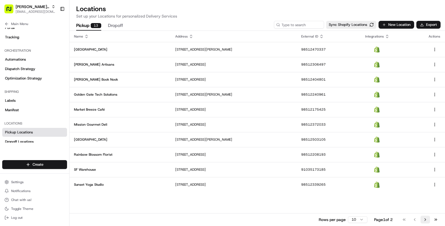
click at [425, 220] on button "Go to next page" at bounding box center [425, 220] width 9 height 8
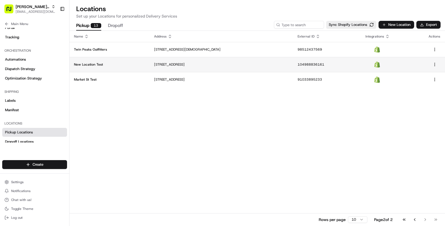
click at [174, 65] on p "234 Market St, San Francisco, CA 94111, USA" at bounding box center [221, 64] width 135 height 4
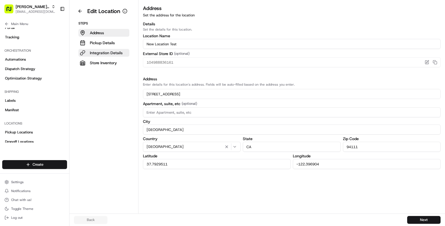
click at [117, 50] on p "Integration Details" at bounding box center [106, 53] width 33 height 6
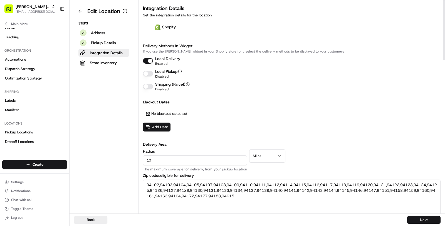
click at [147, 61] on button "Local Delivery" at bounding box center [148, 61] width 10 height 6
click at [163, 163] on input "10" at bounding box center [195, 161] width 104 height 10
type input "1"
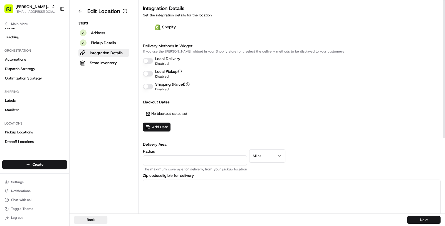
type input "1"
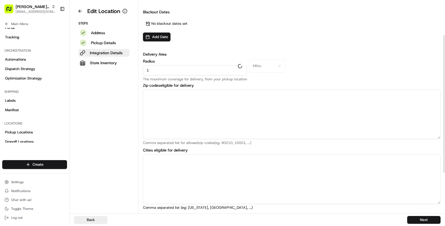
type textarea "94104, 94108, 94111, 94133"
type textarea "[GEOGRAPHIC_DATA]"
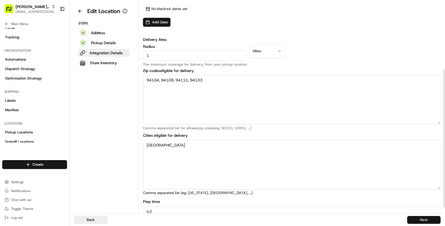
type input "1"
click at [413, 224] on button "Next" at bounding box center [424, 220] width 33 height 8
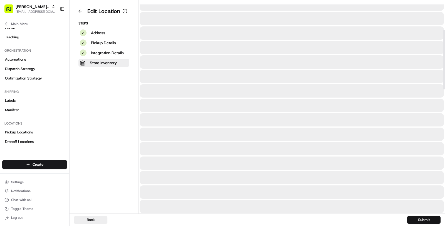
click at [413, 224] on button "Submit" at bounding box center [424, 220] width 33 height 8
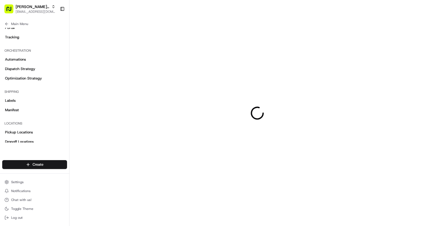
click at [413, 224] on div at bounding box center [258, 113] width 376 height 226
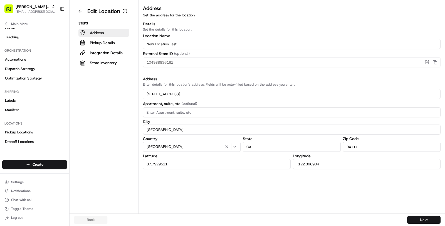
click at [80, 16] on aside "Edit Location Steps Address Pickup Details Integration Details Store Inventory" at bounding box center [104, 107] width 69 height 214
click at [80, 11] on button at bounding box center [80, 11] width 12 height 9
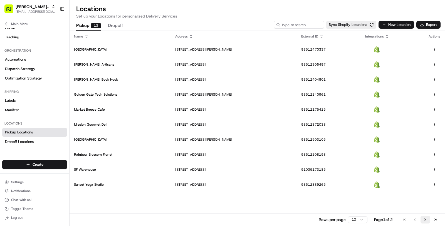
click at [428, 220] on button "Go to next page" at bounding box center [425, 220] width 9 height 8
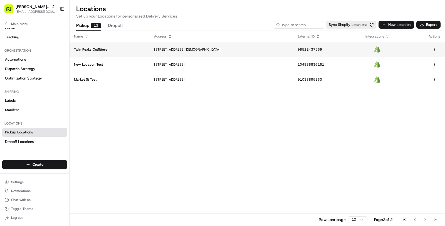
click at [155, 51] on p "2101 Church St, San Francisco, CA 94131, USA" at bounding box center [221, 49] width 135 height 4
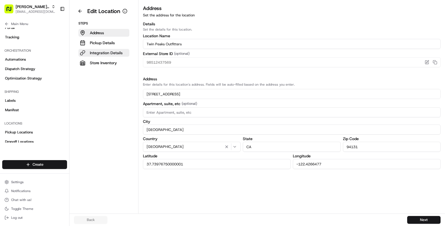
click at [113, 50] on p "Integration Details" at bounding box center [106, 53] width 33 height 6
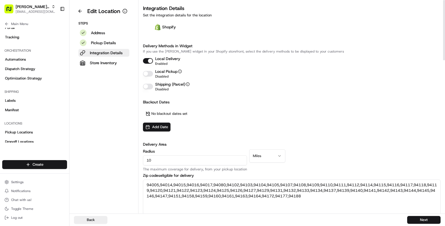
click at [146, 62] on button "Local Delivery" at bounding box center [148, 61] width 10 height 6
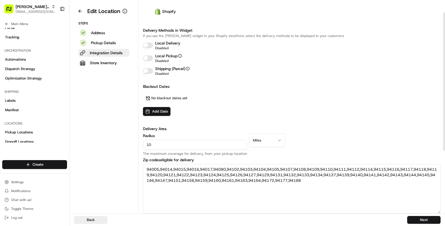
scroll to position [19, 0]
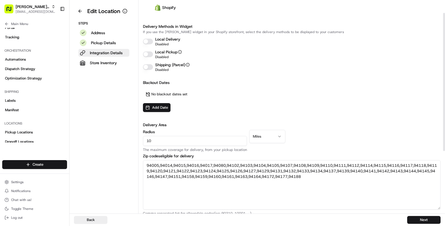
click at [173, 141] on input "10" at bounding box center [195, 141] width 104 height 10
type input "1"
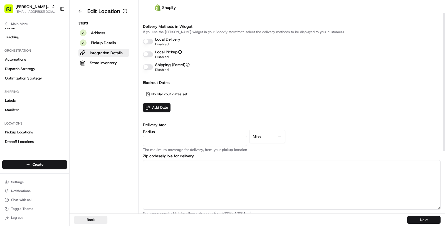
type input "1"
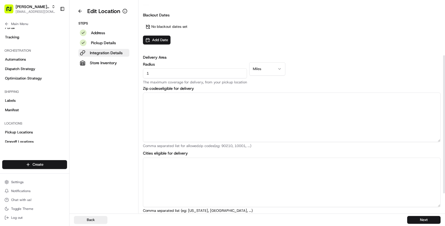
scroll to position [114, 0]
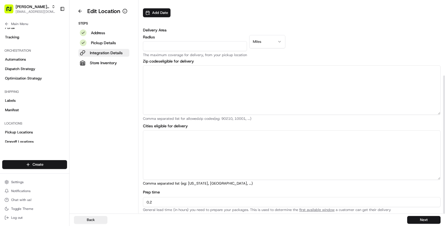
type input "1"
type textarea "94131"
type textarea "[GEOGRAPHIC_DATA]"
type input "1"
click at [420, 224] on div "Back Next" at bounding box center [258, 220] width 376 height 13
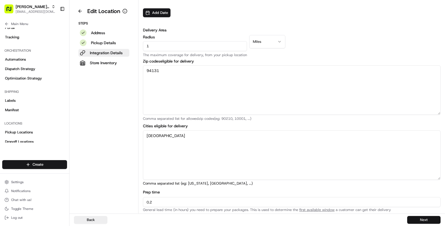
click at [419, 222] on button "Next" at bounding box center [424, 220] width 33 height 8
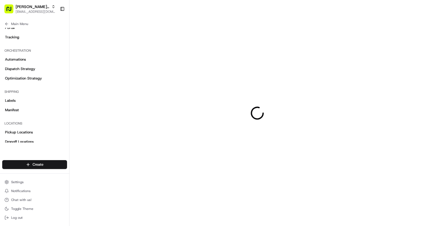
click at [419, 222] on div at bounding box center [258, 113] width 376 height 226
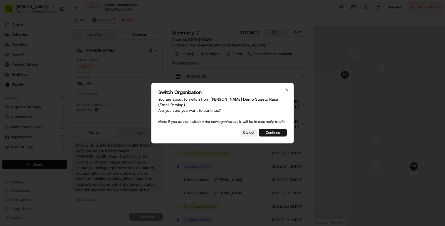
scroll to position [48, 0]
click at [268, 132] on button "Continue" at bounding box center [273, 133] width 28 height 8
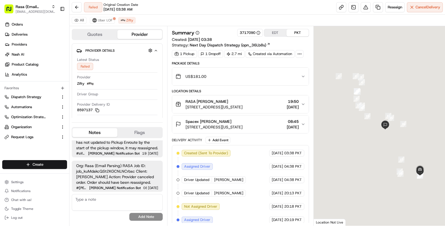
scroll to position [0, 0]
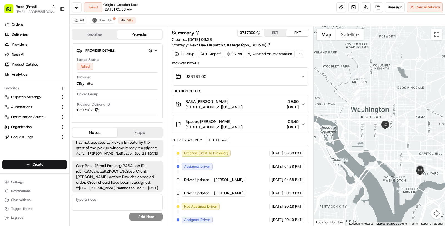
click at [271, 33] on button "EDT" at bounding box center [275, 32] width 22 height 7
click at [279, 95] on button "RASA Olga Alvarez 1247 1st St SE, Washington, DC 20003, USA 10:50 22/08/2025" at bounding box center [240, 104] width 137 height 18
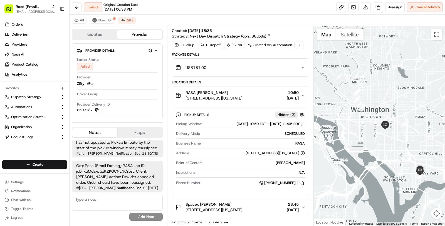
scroll to position [40, 0]
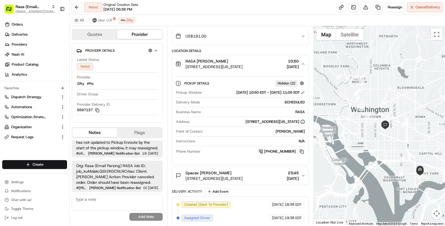
click at [266, 179] on div "Spacex Laura Fox 1155 F St NW, Washington, DC 20004, USA 23:45 22/08/2025" at bounding box center [239, 175] width 126 height 11
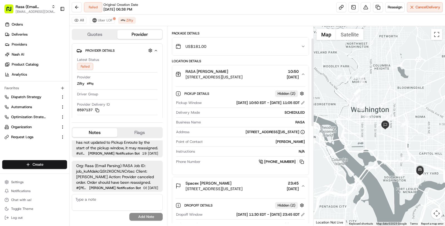
scroll to position [18, 0]
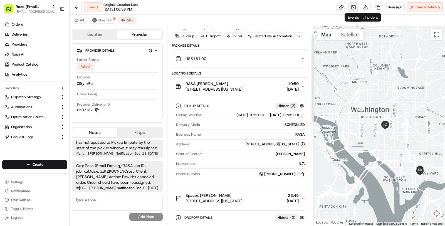
click at [356, 8] on link at bounding box center [354, 7] width 10 height 10
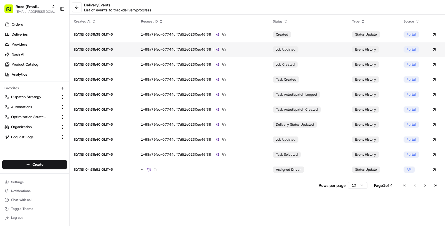
click at [243, 55] on td "1-68a79fec-07744cff7d51e0230ec46f38" at bounding box center [203, 49] width 132 height 15
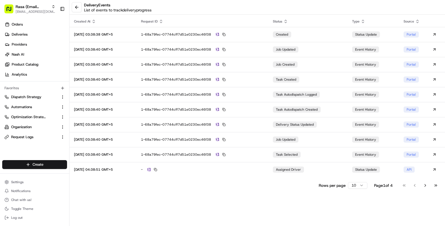
click at [348, 182] on html "Rasa (Email Parsing) masood@usenash.com Toggle Sidebar Orders Deliveries Provid…" at bounding box center [222, 113] width 445 height 226
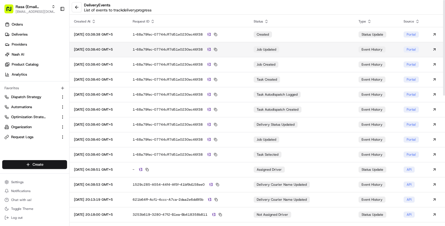
click at [248, 53] on td "1-68a79fec-07744cff7d51e0230ec46f38" at bounding box center [188, 49] width 121 height 15
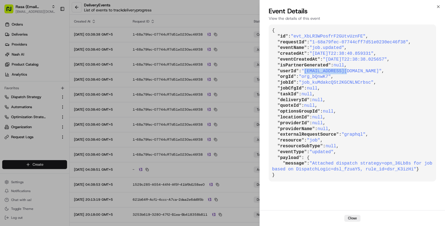
drag, startPoint x: 349, startPoint y: 71, endPoint x: 307, endPoint y: 73, distance: 42.3
click at [307, 73] on span ""ballpark@rasa.co"" at bounding box center [342, 71] width 80 height 5
copy span "[EMAIL_ADDRESS][DOMAIN_NAME]"
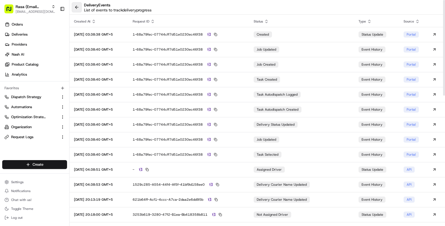
click at [79, 4] on button at bounding box center [77, 7] width 10 height 10
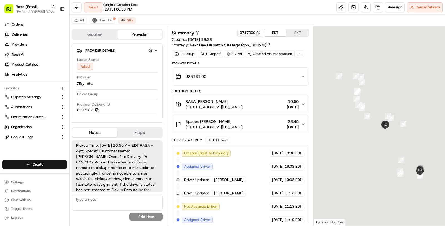
scroll to position [48, 0]
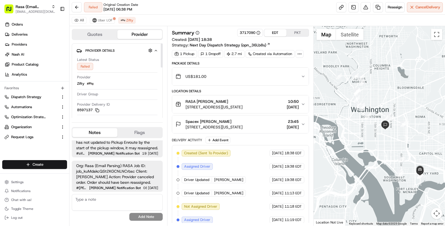
click at [231, 127] on span "1155 F St NW, Washington, DC 20004, USA" at bounding box center [214, 127] width 57 height 6
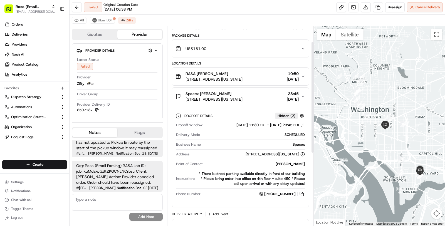
scroll to position [0, 0]
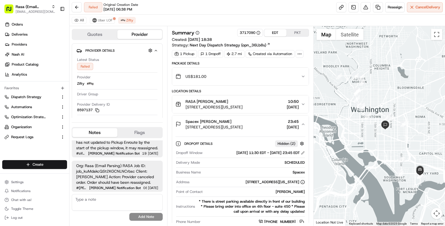
click at [243, 100] on div "RASA Olga Alvarez" at bounding box center [214, 102] width 57 height 6
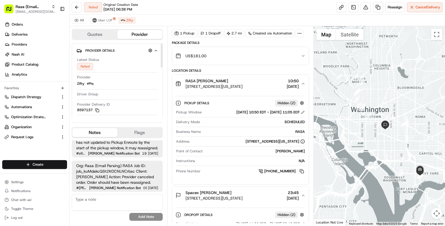
scroll to position [247, 0]
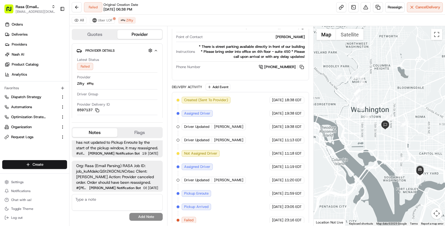
click at [190, 218] on span "Failed" at bounding box center [188, 220] width 9 height 5
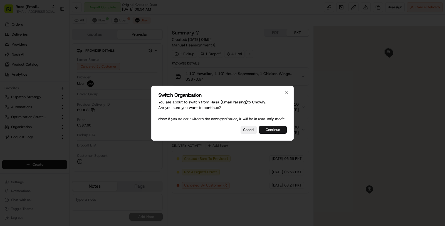
click at [275, 132] on button "Continue" at bounding box center [273, 130] width 28 height 8
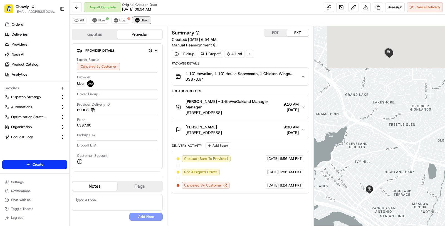
click at [144, 20] on span "Uber" at bounding box center [145, 20] width 8 height 4
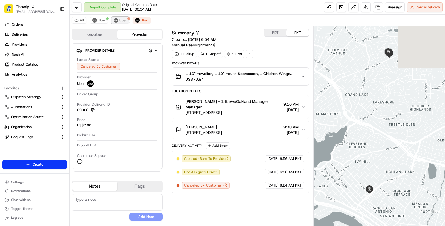
click at [123, 20] on span "Uber" at bounding box center [123, 20] width 8 height 4
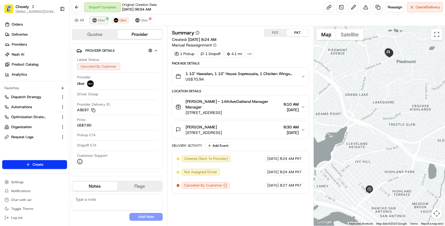
click at [96, 23] on button "Uber" at bounding box center [99, 20] width 18 height 7
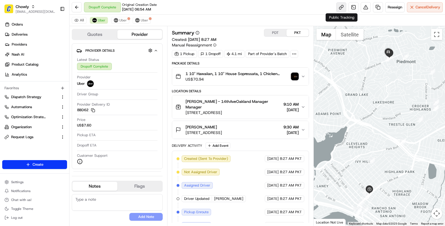
click at [341, 5] on link at bounding box center [342, 7] width 10 height 10
click at [141, 20] on span "Uber" at bounding box center [145, 20] width 8 height 4
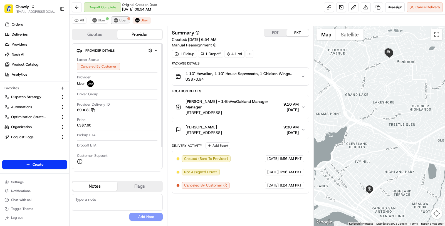
click at [123, 21] on span "Uber" at bounding box center [123, 20] width 8 height 4
click at [103, 19] on span "Uber" at bounding box center [102, 20] width 8 height 4
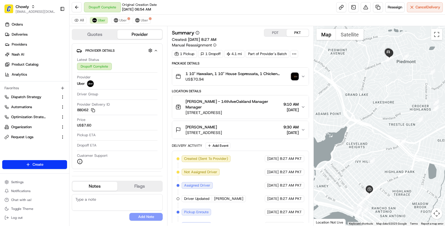
click at [213, 78] on span "US$70.94" at bounding box center [237, 80] width 103 height 6
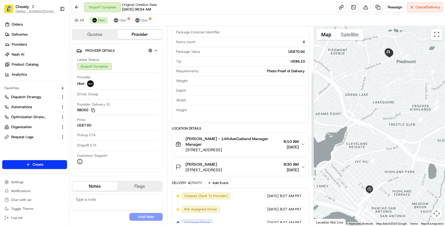
click at [226, 147] on span "[STREET_ADDRESS]" at bounding box center [234, 150] width 96 height 6
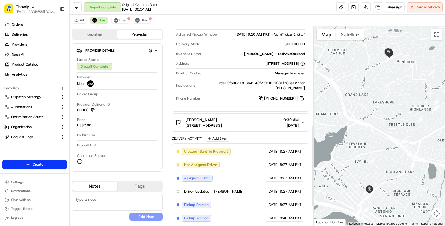
scroll to position [242, 0]
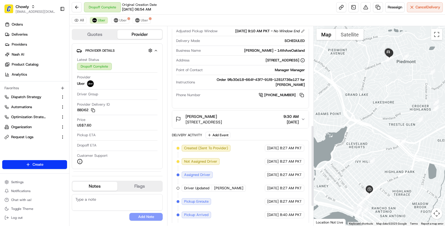
click at [202, 114] on span "[PERSON_NAME]" at bounding box center [201, 117] width 31 height 6
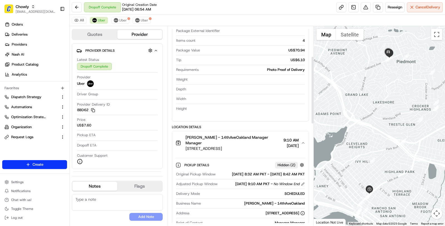
scroll to position [0, 0]
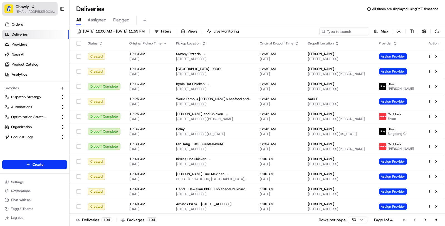
click at [27, 8] on span "Chowly" at bounding box center [22, 7] width 13 height 6
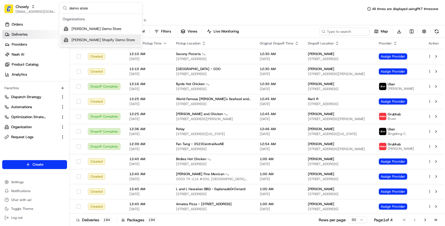
type input "demo store"
click at [108, 38] on span "Nash Shopify Demo Store" at bounding box center [103, 40] width 63 height 5
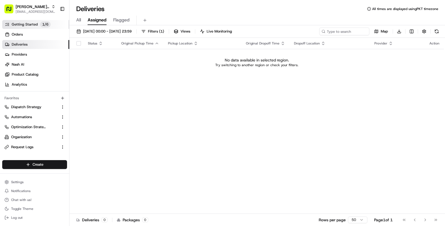
click at [32, 23] on span "Getting Started" at bounding box center [25, 24] width 26 height 5
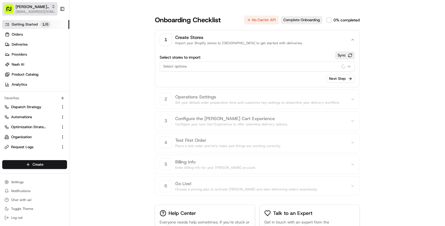
click at [31, 13] on span "[EMAIL_ADDRESS][DOMAIN_NAME]" at bounding box center [36, 11] width 40 height 4
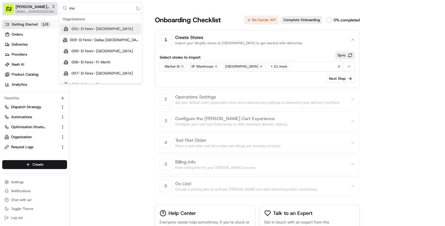
type input "m"
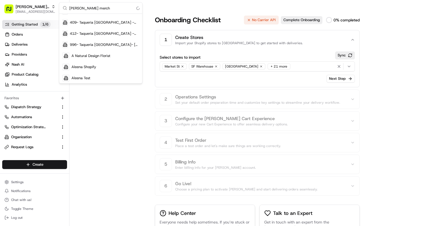
scroll to position [19, 0]
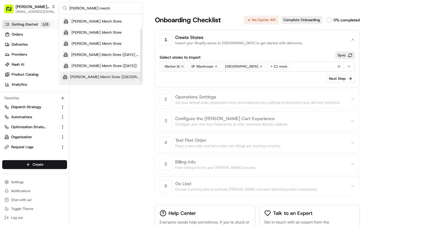
type input "nash merch"
click at [93, 77] on span "Nash Merch Store (US)" at bounding box center [104, 77] width 69 height 5
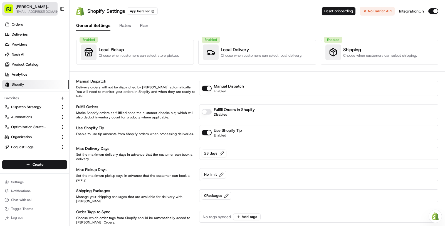
click at [41, 13] on span "[EMAIL_ADDRESS][DOMAIN_NAME]" at bounding box center [39, 11] width 47 height 4
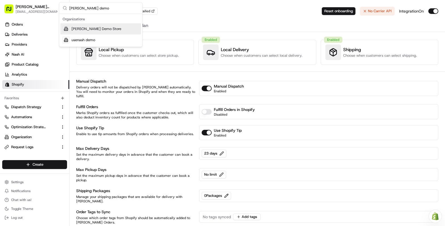
type input "nash demo"
click at [87, 28] on span "Nash Demo Store" at bounding box center [97, 28] width 50 height 5
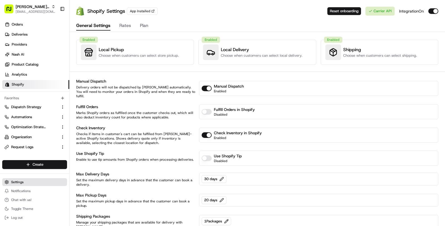
click at [28, 185] on button "Settings" at bounding box center [34, 182] width 65 height 8
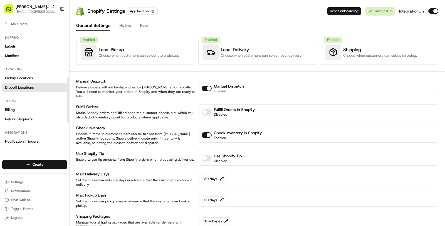
scroll to position [113, 0]
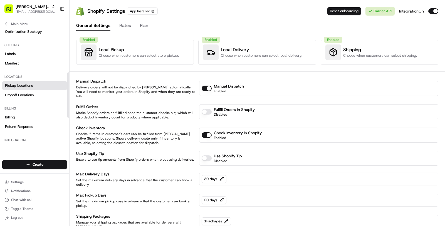
click at [34, 85] on link "Pickup Locations" at bounding box center [34, 85] width 65 height 9
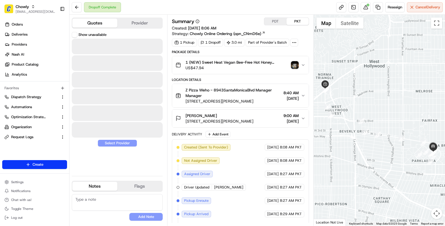
click at [96, 25] on button "Quotes" at bounding box center [94, 23] width 45 height 9
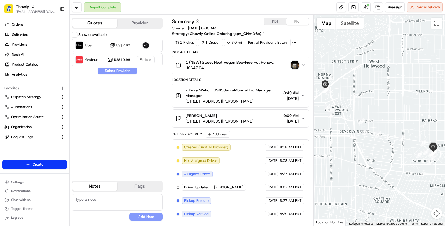
click at [76, 33] on button "Show unavailable" at bounding box center [75, 35] width 6 height 6
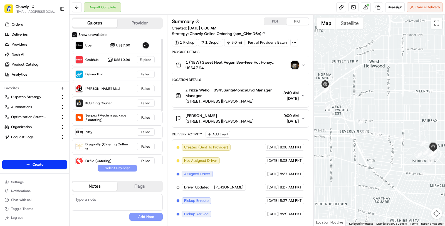
scroll to position [49, 0]
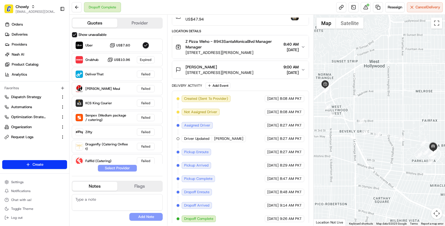
click at [206, 64] on span "Emily Valdez" at bounding box center [201, 67] width 31 height 6
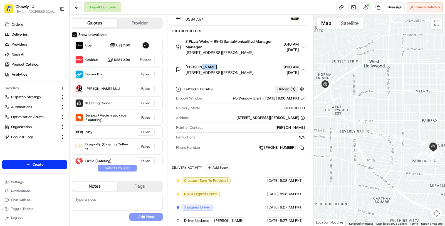
click at [206, 64] on span "Emily Valdez" at bounding box center [201, 67] width 31 height 6
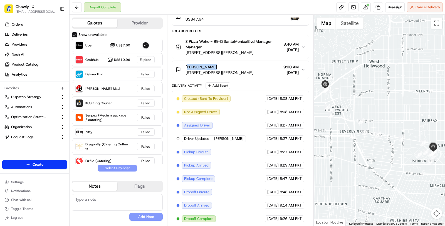
copy span "Emily Valdez"
click at [18, 32] on span "Deliveries" at bounding box center [20, 34] width 16 height 5
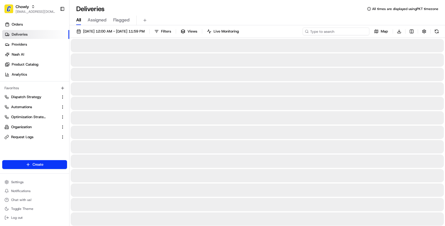
click at [350, 32] on input at bounding box center [336, 32] width 67 height 8
paste input "Emily Valdez"
type input "Emily Valdez"
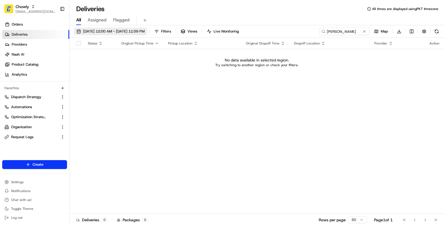
click at [145, 30] on span "08/24/2025 12:00 AM - 08/24/2025 11:59 PM" at bounding box center [114, 31] width 62 height 5
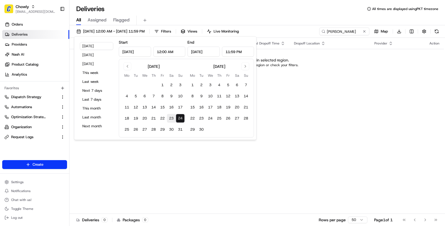
click at [168, 115] on button "23" at bounding box center [171, 118] width 9 height 9
type input "Aug 23, 2025"
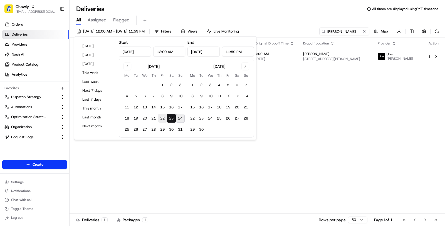
click at [163, 118] on button "22" at bounding box center [162, 118] width 9 height 9
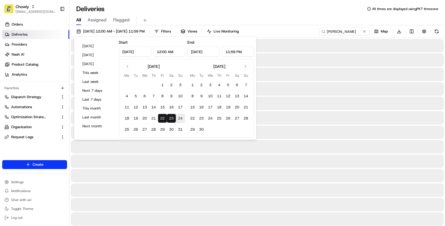
click at [170, 118] on button "23" at bounding box center [171, 118] width 9 height 9
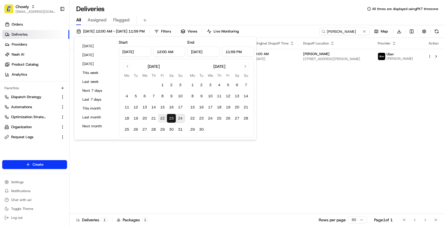
click at [162, 117] on button "22" at bounding box center [162, 118] width 9 height 9
type input "Aug 22, 2025"
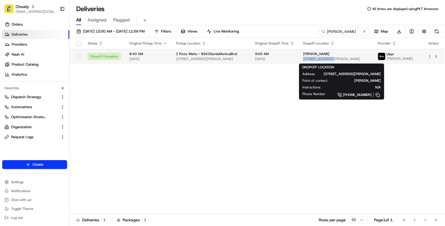
copy span "386 Burnside Ave"
click at [342, 60] on body "Chowly masood@usenash.com Toggle Sidebar Orders Deliveries Providers Nash AI Pr…" at bounding box center [222, 113] width 445 height 226
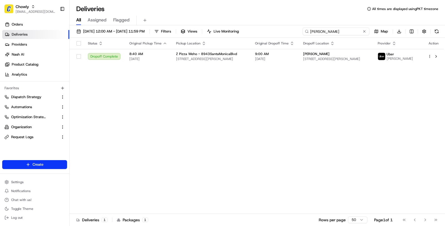
click at [343, 31] on input "Emily Valdez" at bounding box center [336, 32] width 67 height 8
paste input "386 Burnside Ave"
type input "386 Burnside Ave"
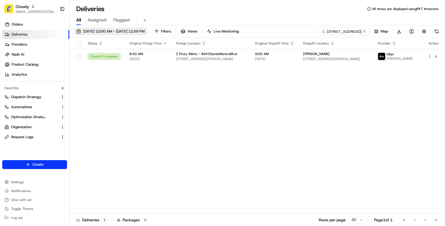
click at [123, 31] on span "08/22/2025 12:00 AM - 08/23/2025 11:59 PM" at bounding box center [114, 31] width 62 height 5
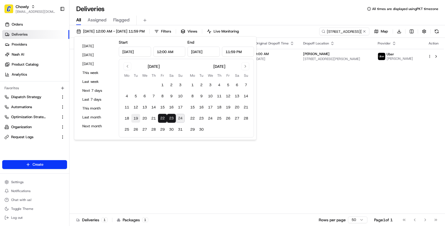
click at [136, 116] on button "19" at bounding box center [135, 118] width 9 height 9
type input "Aug 19, 2025"
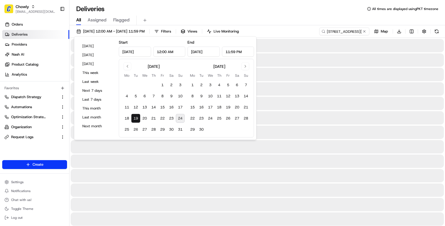
click at [181, 120] on button "24" at bounding box center [180, 118] width 9 height 9
type input "Aug 24, 2025"
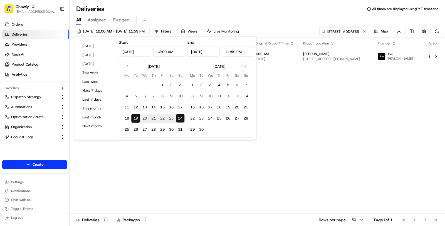
click at [192, 184] on div "Status Original Pickup Time Pickup Location Original Dropoff Time Dropoff Locat…" at bounding box center [257, 126] width 375 height 176
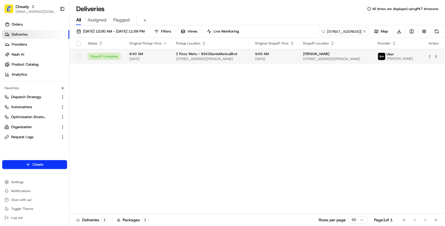
click at [227, 64] on td "Z Pizza Weho - 8943SantaMonicaBlvd 8943 Santa Monica Blvd, West Hollywood, CA 9…" at bounding box center [211, 56] width 79 height 15
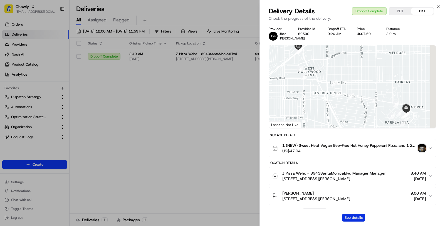
click at [354, 217] on button "See details" at bounding box center [353, 218] width 23 height 8
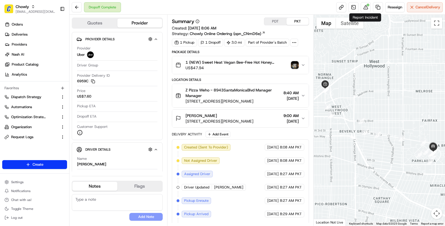
click at [372, 5] on div "Reassign Cancel Delivery" at bounding box center [390, 7] width 107 height 10
click at [364, 7] on button at bounding box center [366, 7] width 10 height 10
click at [366, 1] on div "Dropoff Complete Reassign Cancel Delivery" at bounding box center [258, 7] width 376 height 15
click at [366, 4] on button at bounding box center [366, 7] width 10 height 10
click at [357, 6] on link at bounding box center [354, 7] width 10 height 10
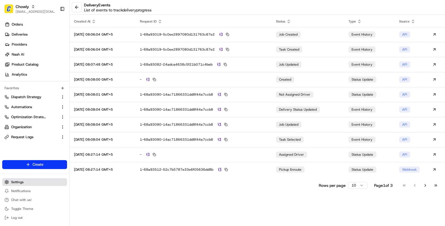
click at [19, 181] on span "Settings" at bounding box center [17, 182] width 13 height 4
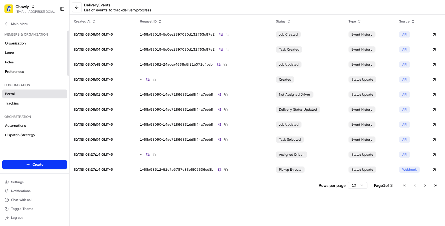
scroll to position [176, 0]
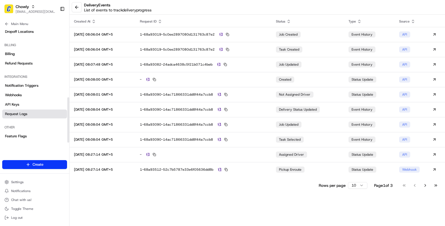
click at [34, 115] on link "Request Logs" at bounding box center [34, 114] width 65 height 9
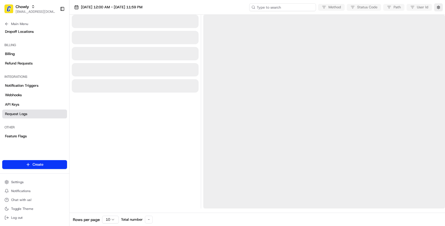
click at [290, 10] on input at bounding box center [282, 7] width 67 height 8
paste input "job_fyLcwrdNRo5RWuJLXvjy9V"
type input "job_fyLcwrdNRo5RWuJLXvjy9V"
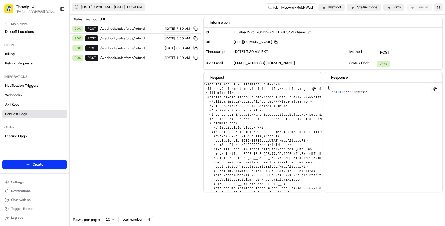
click at [115, 6] on span "[DATE] 12:00 AM - [DATE] 11:59 PM" at bounding box center [112, 7] width 62 height 5
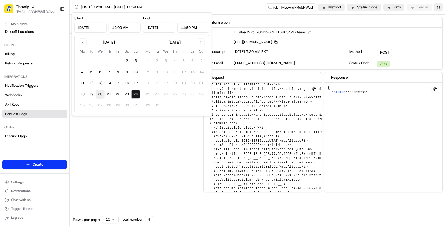
click at [103, 92] on button "20" at bounding box center [100, 94] width 9 height 9
type input "Aug 20, 2025"
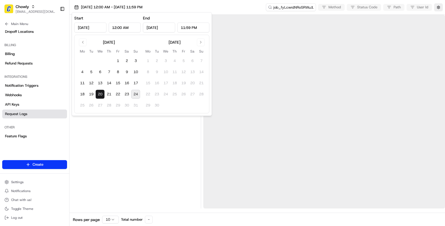
click at [133, 93] on button "24" at bounding box center [135, 94] width 9 height 9
type input "[DATE]"
click at [133, 141] on div at bounding box center [135, 112] width 127 height 194
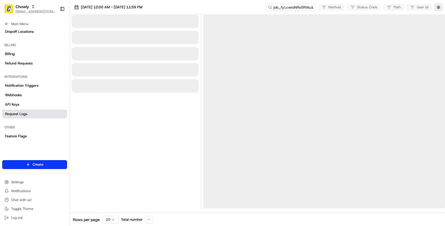
click at [112, 221] on html "Chowly masood@usenash.com Toggle Sidebar Orders Deliveries Providers Nash AI Pr…" at bounding box center [222, 113] width 445 height 226
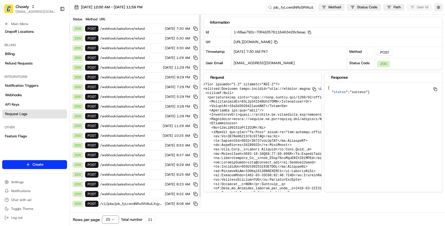
scroll to position [11, 0]
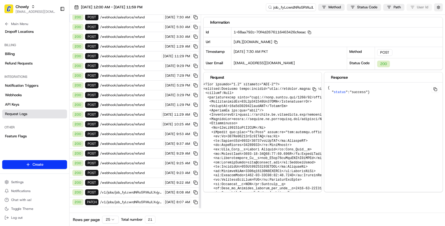
click at [121, 207] on div "200 POST /v1/jobs 08/23/2025 8:06 AM" at bounding box center [135, 212] width 131 height 10
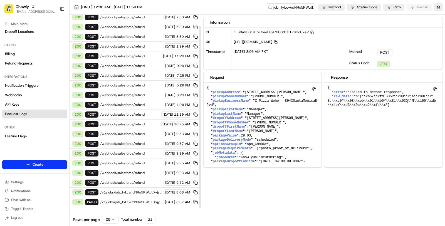
click at [141, 198] on div "200 PATCH /v1/jobs/job_fyLcwrdNRo5RWuJLXvjy9V 08/23/2025 8:07 AM" at bounding box center [135, 203] width 131 height 10
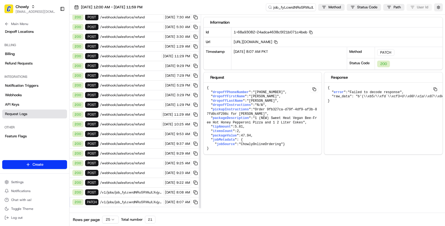
click at [139, 190] on span "/v1/jobs/job_fyLcwrdNRo5RWuJLXvjy9V/tasks/tsk_6DUdy3R88A4N7eb3d2zgA3/quotes" at bounding box center [131, 192] width 62 height 4
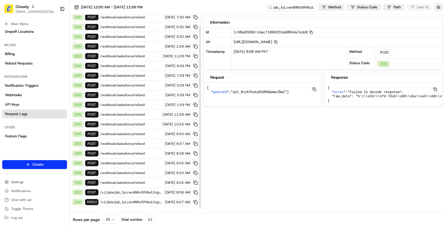
click at [133, 210] on span "/v1/jobs" at bounding box center [131, 212] width 62 height 4
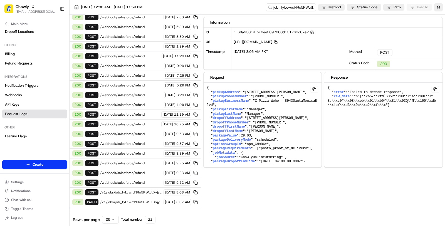
click at [314, 31] on icon "button" at bounding box center [313, 33] width 4 height 4
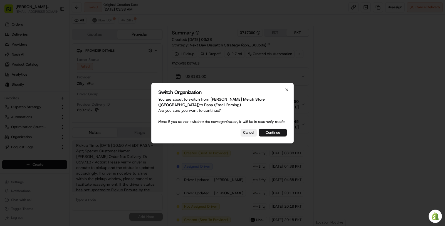
scroll to position [48, 0]
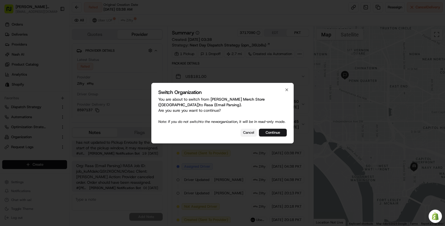
click at [247, 137] on button "Cancel" at bounding box center [249, 133] width 16 height 8
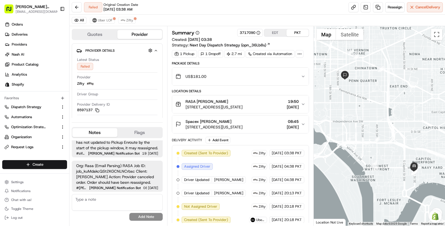
scroll to position [0, 0]
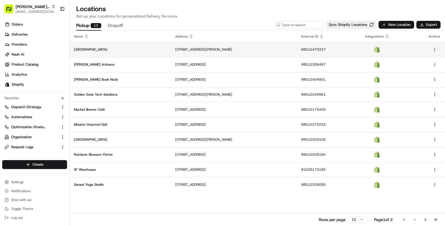
click at [159, 50] on td "[GEOGRAPHIC_DATA]" at bounding box center [120, 49] width 101 height 15
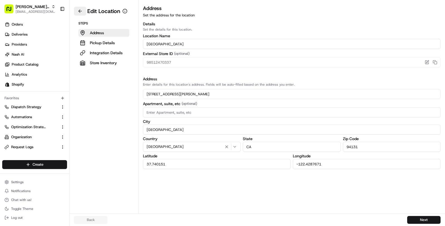
click at [78, 9] on button at bounding box center [80, 11] width 12 height 9
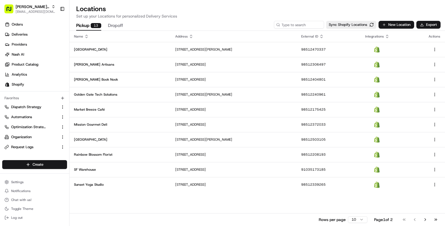
click at [124, 48] on p "[GEOGRAPHIC_DATA]" at bounding box center [120, 49] width 92 height 4
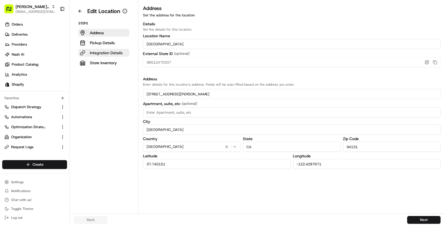
click at [119, 53] on p "Integration Details" at bounding box center [106, 53] width 33 height 6
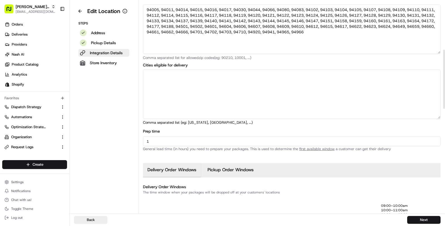
scroll to position [197, 0]
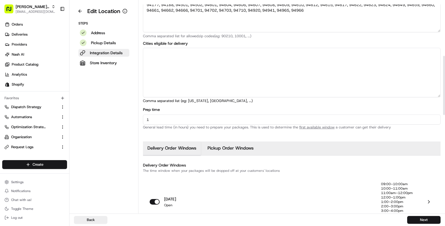
click at [191, 115] on input "1" at bounding box center [292, 120] width 298 height 10
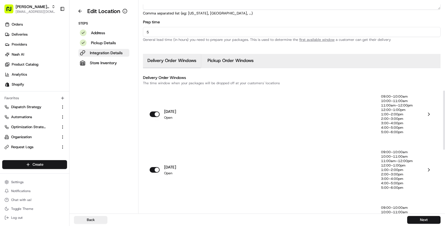
scroll to position [320, 0]
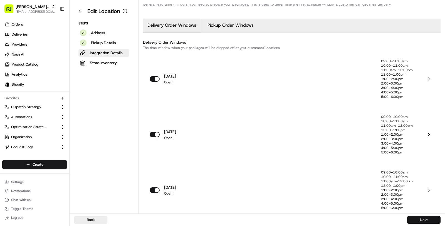
type input "5"
click at [433, 220] on button "Next" at bounding box center [424, 220] width 33 height 8
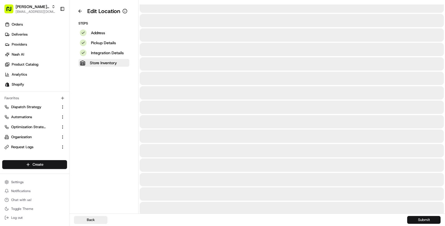
click at [433, 220] on button "Submit" at bounding box center [424, 220] width 33 height 8
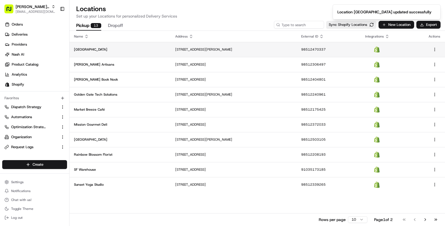
click at [315, 49] on p "98512470337" at bounding box center [328, 49] width 55 height 4
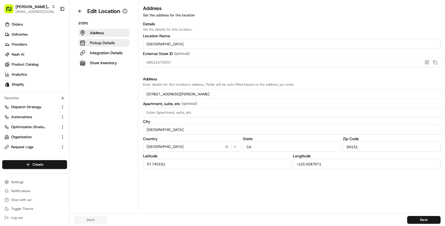
click at [116, 45] on button "Pickup Details" at bounding box center [103, 43] width 51 height 8
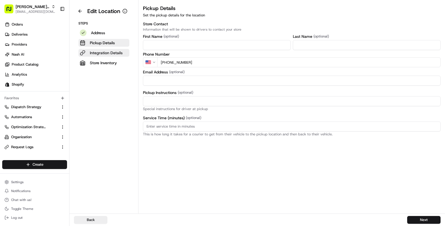
click at [125, 53] on button "Integration Details" at bounding box center [103, 53] width 51 height 8
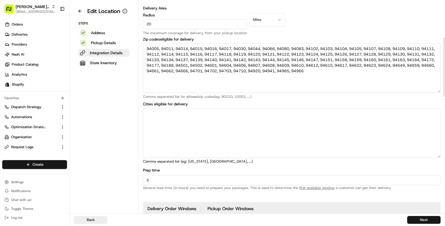
scroll to position [133, 0]
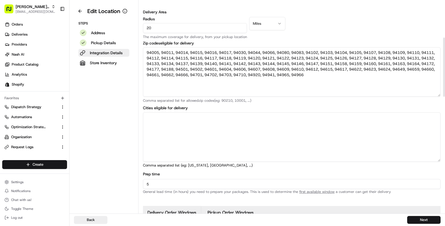
click at [154, 51] on textarea "94005, 94011, 94014, 94015, 94016, 94017, 94030, 94044, 94066, 94080, 94083, 94…" at bounding box center [292, 72] width 298 height 50
drag, startPoint x: 172, startPoint y: 185, endPoint x: 147, endPoint y: 185, distance: 25.1
click at [147, 185] on input "5" at bounding box center [292, 184] width 298 height 10
type input "1"
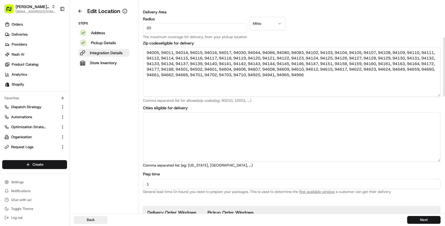
click at [130, 155] on aside "Edit Location Steps Address Pickup Details Integration Details Store Inventory" at bounding box center [104, 107] width 69 height 214
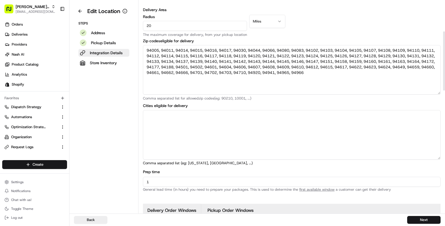
scroll to position [97, 0]
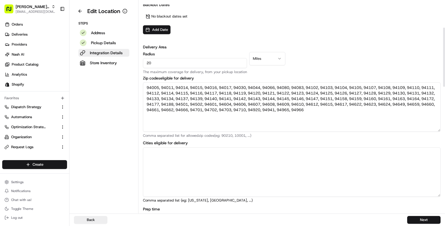
click at [153, 87] on textarea "94005, 94011, 94014, 94015, 94016, 94017, 94030, 94044, 94066, 94080, 94083, 94…" at bounding box center [292, 107] width 298 height 50
click at [331, 52] on div "Delivery Area Radius 20 The maximum coverage for delivery, from your pickup loc…" at bounding box center [292, 59] width 298 height 30
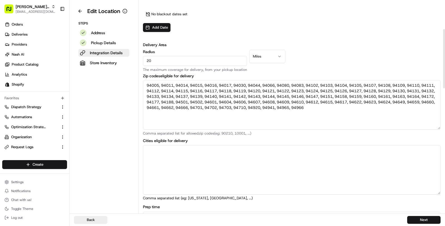
scroll to position [88, 0]
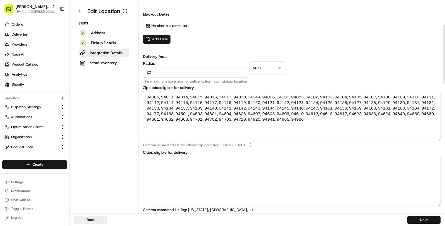
click at [151, 97] on textarea "94005, 94011, 94014, 94015, 94016, 94017, 94030, 94044, 94066, 94080, 94083, 94…" at bounding box center [292, 117] width 298 height 50
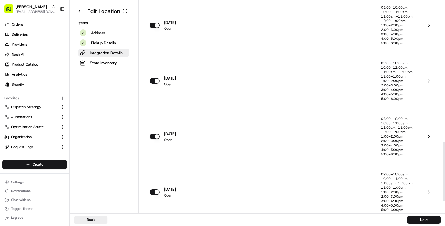
scroll to position [475, 0]
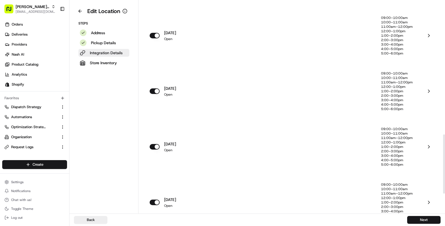
click at [102, 56] on button "Integration Details" at bounding box center [103, 53] width 51 height 8
click at [82, 13] on button at bounding box center [80, 11] width 12 height 9
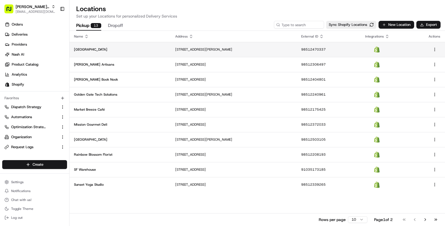
click at [126, 49] on p "Bayview Brew House" at bounding box center [120, 49] width 92 height 4
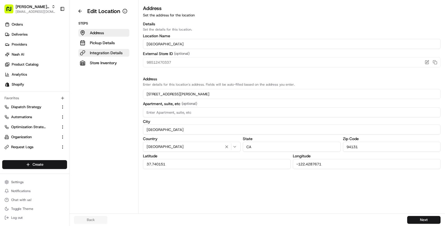
click at [116, 54] on p "Integration Details" at bounding box center [106, 53] width 33 height 6
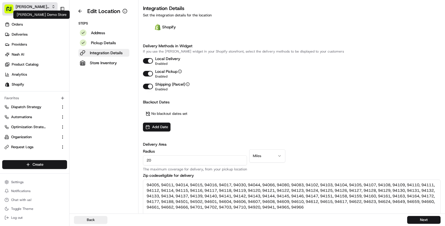
click at [45, 9] on span "Nash Demo Store" at bounding box center [33, 7] width 34 height 6
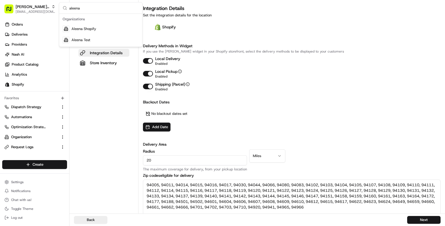
type input "aleena"
click at [89, 28] on span "Aleena Shopify" at bounding box center [84, 28] width 25 height 5
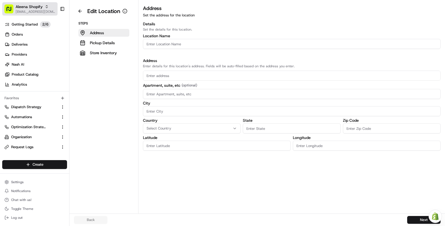
click at [28, 8] on span "Aleena Shopify" at bounding box center [29, 7] width 27 height 6
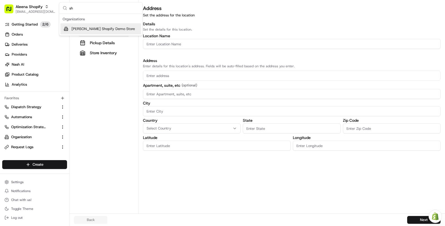
type input "s"
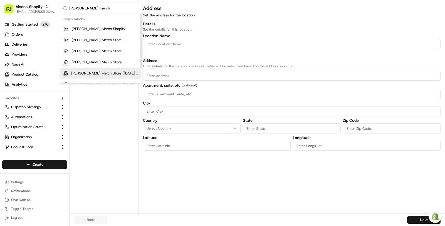
scroll to position [19, 0]
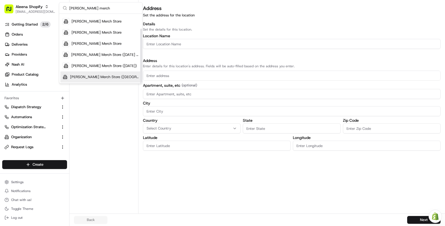
type input "nash merch"
click at [109, 77] on span "Nash Merch Store (US)" at bounding box center [104, 77] width 69 height 5
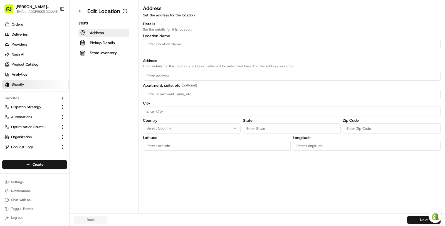
click at [36, 87] on link "Shopify" at bounding box center [35, 84] width 67 height 9
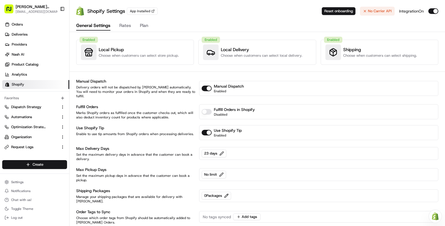
click at [20, 178] on li "Settings" at bounding box center [34, 182] width 65 height 8
click at [16, 181] on span "Settings" at bounding box center [17, 182] width 13 height 4
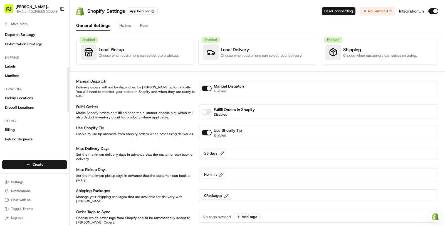
scroll to position [99, 0]
click at [20, 102] on link "Pickup Locations" at bounding box center [34, 99] width 65 height 9
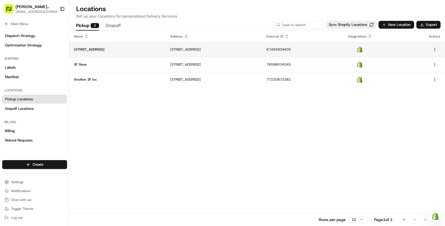
click at [129, 42] on td "2261 Market Street" at bounding box center [118, 49] width 96 height 15
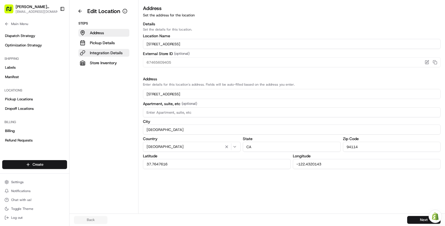
click at [109, 53] on p "Integration Details" at bounding box center [106, 53] width 33 height 6
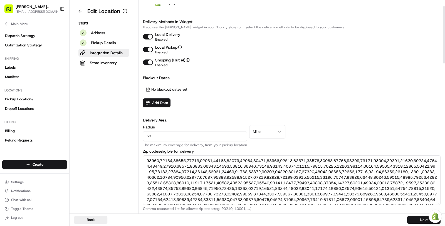
scroll to position [23, 0]
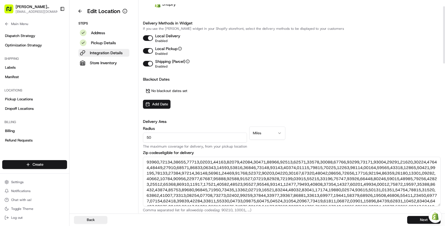
drag, startPoint x: 200, startPoint y: 138, endPoint x: 94, endPoint y: 137, distance: 106.1
click at [94, 137] on div "Edit Location Steps Address Pickup Details Integration Details Store Inventory …" at bounding box center [258, 107] width 376 height 214
click at [80, 162] on aside "Edit Location Steps Address Pickup Details Integration Details Store Inventory" at bounding box center [104, 107] width 69 height 214
click at [76, 13] on button at bounding box center [80, 11] width 12 height 9
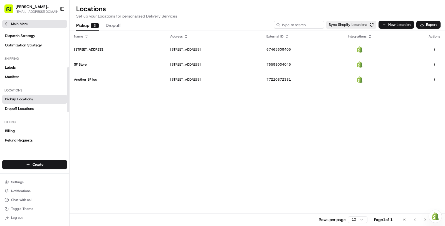
click at [39, 20] on button "Main Menu" at bounding box center [34, 24] width 65 height 8
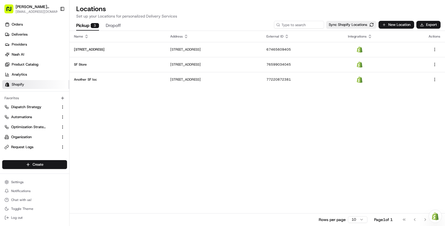
click at [38, 85] on link "Shopify" at bounding box center [35, 84] width 67 height 9
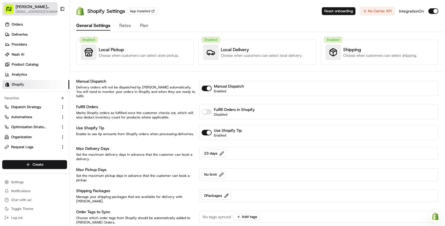
click at [33, 14] on button "Nash Merch Store (US) masood@usenash.com" at bounding box center [29, 8] width 55 height 13
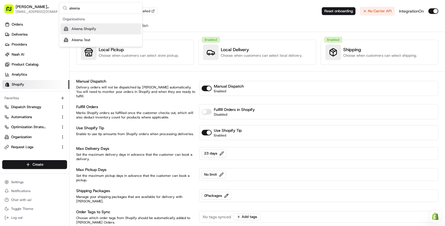
type input "aleena"
click at [88, 28] on span "Aleena Shopify" at bounding box center [84, 28] width 25 height 5
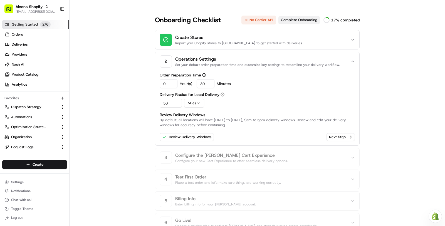
click at [295, 20] on button "Complete Onboarding" at bounding box center [299, 20] width 41 height 8
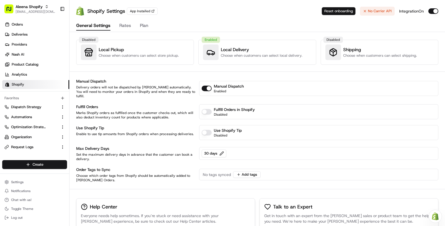
click at [344, 13] on button "Reset onboarding" at bounding box center [339, 11] width 34 height 8
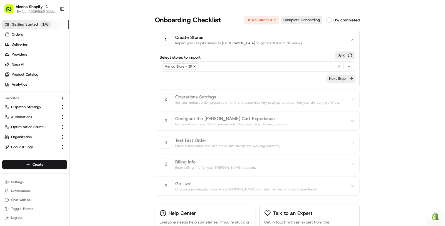
click at [333, 79] on button "Next Step" at bounding box center [341, 79] width 28 height 8
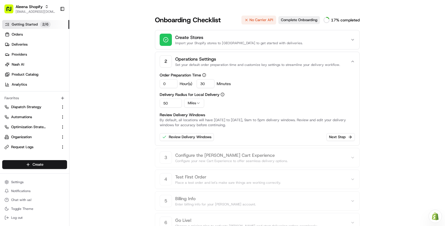
drag, startPoint x: 173, startPoint y: 102, endPoint x: 147, endPoint y: 103, distance: 26.7
click at [147, 103] on div "Onboarding Checklist No Carrier API Complete Onboarding 17 % completed Create S…" at bounding box center [257, 165] width 223 height 298
type input "20"
click at [297, 90] on div "Order Preparation Time 0 Hour(s) 30 Minutes Delivery Radius for Local Delivery …" at bounding box center [257, 107] width 195 height 68
click at [309, 21] on button "Complete Onboarding" at bounding box center [299, 20] width 41 height 8
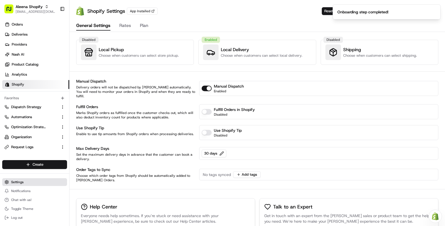
click at [33, 181] on button "Settings" at bounding box center [34, 182] width 65 height 8
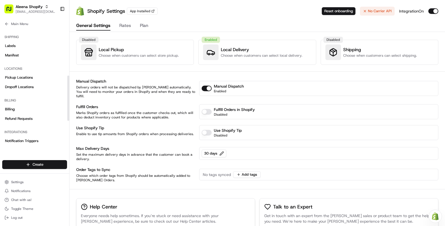
scroll to position [117, 0]
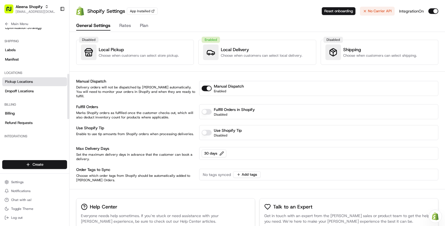
click at [40, 83] on link "Pickup Locations" at bounding box center [34, 81] width 65 height 9
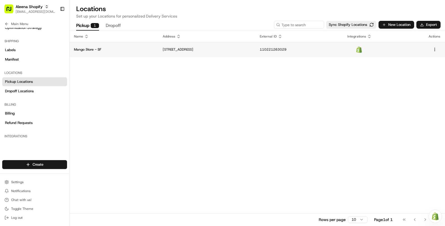
click at [251, 56] on td "2726 20th St, San Francisco, CA 94110, USA" at bounding box center [206, 49] width 97 height 15
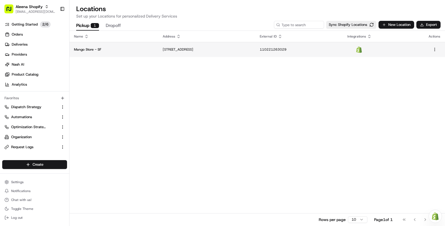
click at [232, 54] on td "[STREET_ADDRESS]" at bounding box center [206, 49] width 97 height 15
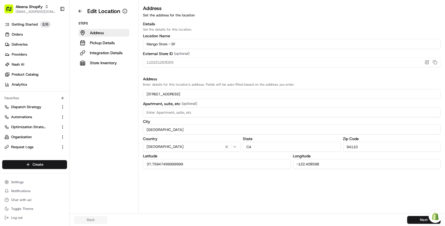
drag, startPoint x: 168, startPoint y: 44, endPoint x: 150, endPoint y: 43, distance: 17.3
click at [150, 43] on input "Mango Store - SF" at bounding box center [292, 44] width 298 height 10
type input "My Store - SF"
click at [410, 221] on button "Next" at bounding box center [424, 220] width 33 height 8
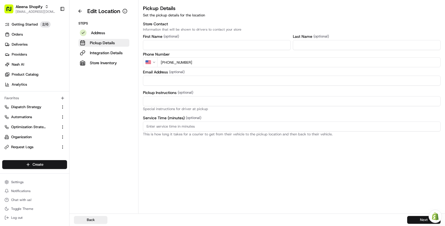
click at [410, 221] on button "Next" at bounding box center [424, 220] width 33 height 8
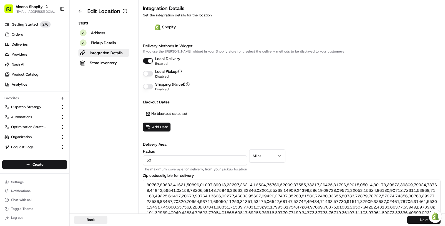
click at [410, 221] on button "Next" at bounding box center [424, 220] width 33 height 8
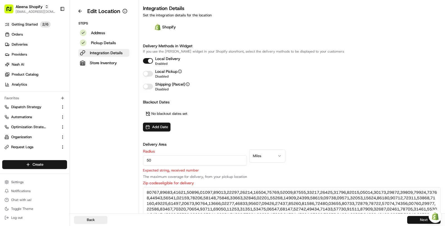
click at [410, 221] on button "Next" at bounding box center [424, 220] width 33 height 8
drag, startPoint x: 210, startPoint y: 161, endPoint x: 101, endPoint y: 154, distance: 109.6
click at [101, 154] on div "Edit Location Steps Address Pickup Details Integration Details Store Inventory …" at bounding box center [258, 107] width 376 height 214
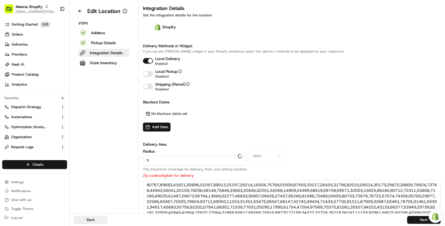
type input "50"
type textarea "94002, 94005, 94010, 94011, 94014, 94015, 94016, 94017, 94018, 94019, 94022, 94…"
type textarea "[GEOGRAPHIC_DATA], [GEOGRAPHIC_DATA], [GEOGRAPHIC_DATA], [GEOGRAPHIC_DATA], [GE…"
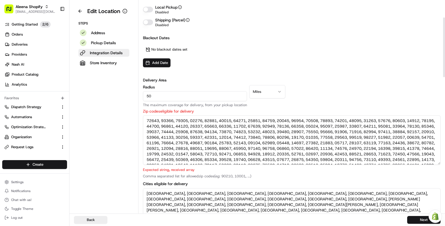
scroll to position [65, 0]
click at [229, 126] on textarea "Zip codes eligible for delivery" at bounding box center [292, 140] width 298 height 50
click at [165, 94] on input "50" at bounding box center [195, 95] width 104 height 10
type input "5"
type textarea "94102, 94103, 94104, 94105, 94107, 94108, 94109, 94110, 94112, 94114, 94115, 94…"
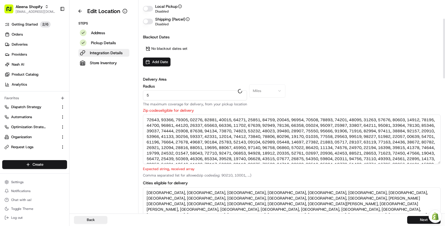
type textarea "[GEOGRAPHIC_DATA]"
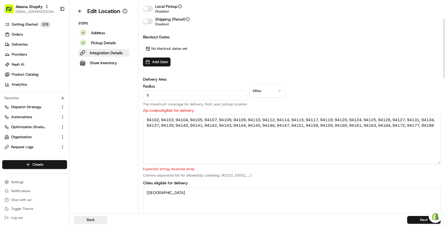
click at [195, 151] on textarea "94102, 94103, 94104, 94105, 94107, 94108, 94109, 94110, 94112, 94114, 94115, 94…" at bounding box center [292, 140] width 298 height 50
click at [206, 96] on input "5" at bounding box center [195, 95] width 104 height 10
type input "50"
type textarea "94002, 94005, 94010, 94011, 94014, 94015, 94016, 94017, 94018, 94019, 94022, 94…"
type textarea "[GEOGRAPHIC_DATA], [GEOGRAPHIC_DATA], [GEOGRAPHIC_DATA], [GEOGRAPHIC_DATA], [GE…"
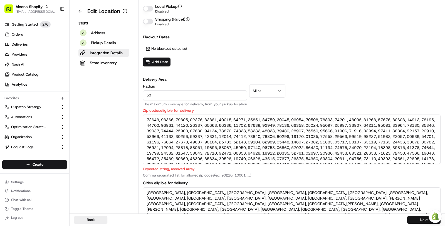
click at [421, 219] on button "Next" at bounding box center [424, 220] width 33 height 8
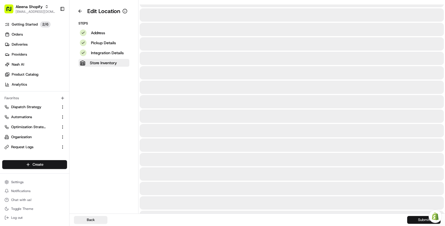
scroll to position [0, 0]
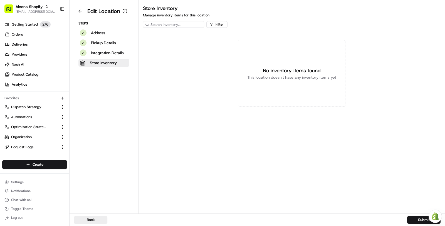
click at [419, 224] on div "Back Submit" at bounding box center [258, 220] width 376 height 13
click at [418, 222] on button "Submit" at bounding box center [424, 220] width 33 height 8
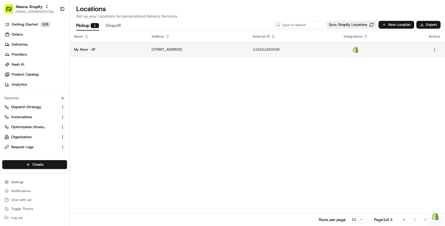
click at [202, 55] on td "2726 20th St, San Francisco, CA 94110, US" at bounding box center [197, 49] width 101 height 15
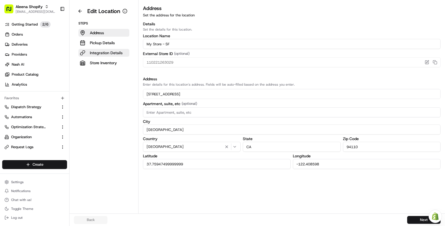
click at [112, 55] on p "Integration Details" at bounding box center [106, 53] width 33 height 6
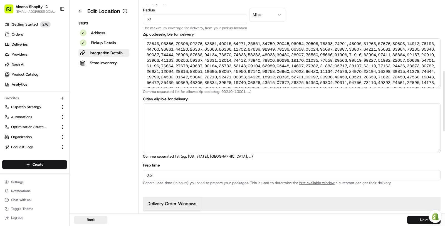
scroll to position [77, 0]
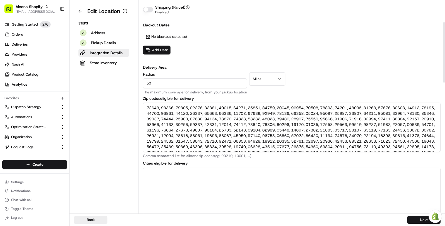
click at [163, 80] on input "50" at bounding box center [195, 83] width 104 height 10
click at [164, 84] on input "50" at bounding box center [195, 83] width 104 height 10
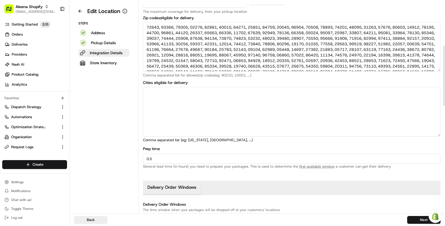
scroll to position [178, 0]
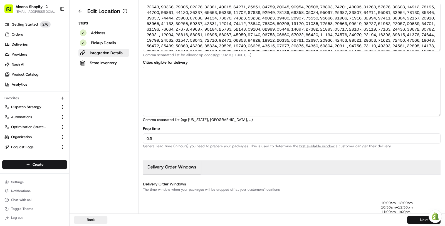
click at [417, 218] on button "Next" at bounding box center [424, 220] width 33 height 8
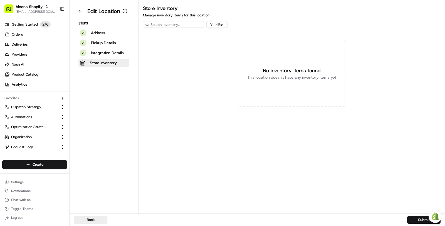
scroll to position [0, 0]
click at [409, 215] on div "Back Submit" at bounding box center [258, 220] width 376 height 13
click at [43, 26] on p "2 / 6" at bounding box center [45, 24] width 11 height 6
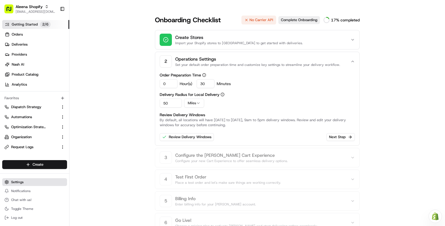
click at [28, 183] on button "Settings" at bounding box center [34, 182] width 65 height 8
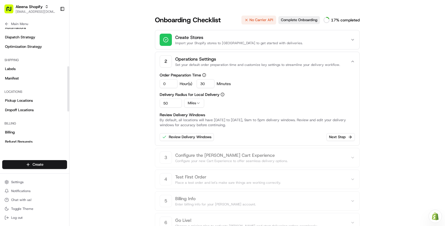
scroll to position [98, 0]
click at [34, 100] on link "Pickup Locations" at bounding box center [34, 101] width 65 height 9
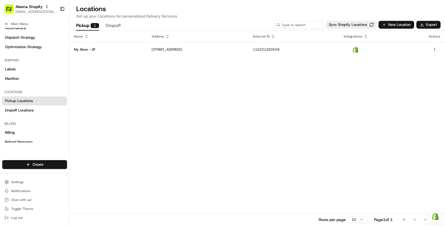
click at [147, 44] on td "2726 20th St, San Francisco, CA 94110, US" at bounding box center [197, 49] width 101 height 15
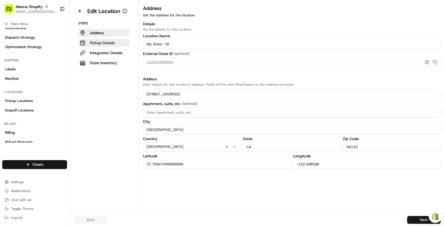
click at [118, 45] on button "Pickup Details" at bounding box center [103, 43] width 51 height 8
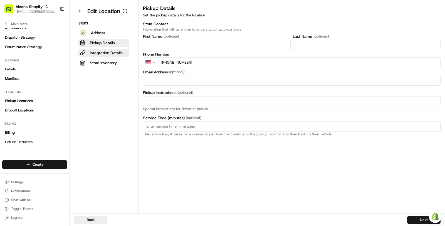
click at [118, 53] on p "Integration Details" at bounding box center [106, 53] width 33 height 6
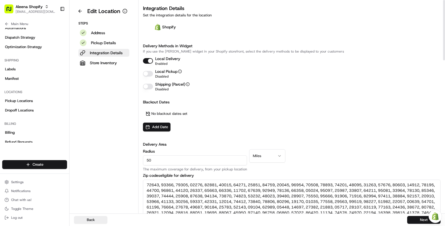
drag, startPoint x: 189, startPoint y: 161, endPoint x: 125, endPoint y: 157, distance: 64.1
click at [125, 157] on div "Edit Location Steps Address Pickup Details Integration Details Store Inventory …" at bounding box center [258, 107] width 376 height 214
click at [289, 123] on div "Blackout Dates No blackout dates set Add Date" at bounding box center [292, 115] width 298 height 32
click at [78, 13] on button at bounding box center [80, 11] width 12 height 9
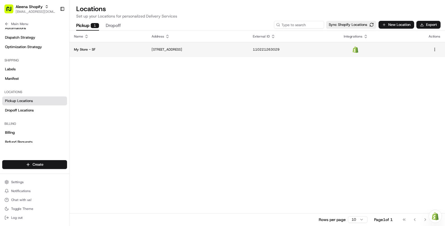
click at [88, 51] on p "My Store - SF" at bounding box center [108, 49] width 69 height 4
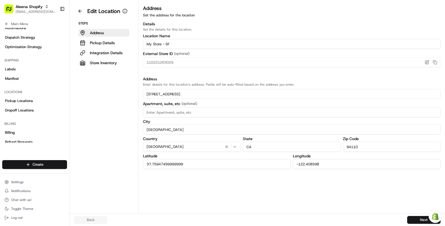
drag, startPoint x: 160, startPoint y: 45, endPoint x: 132, endPoint y: 45, distance: 27.8
click at [132, 45] on div "Edit Location Steps Address Pickup Details Integration Details Store Inventory …" at bounding box center [258, 107] width 376 height 214
click at [132, 45] on div "Steps Address Pickup Details Integration Details Store Inventory" at bounding box center [104, 44] width 60 height 46
click at [165, 42] on input "Nash Mercg" at bounding box center [292, 44] width 298 height 10
click at [170, 43] on input "Nash Mercg" at bounding box center [292, 44] width 298 height 10
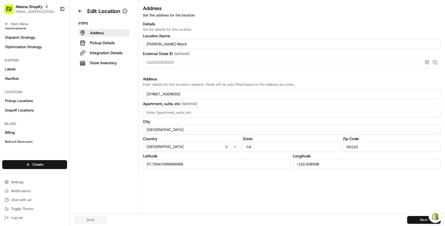
type input "Nash Merch"
click at [418, 217] on button "Next" at bounding box center [424, 220] width 33 height 8
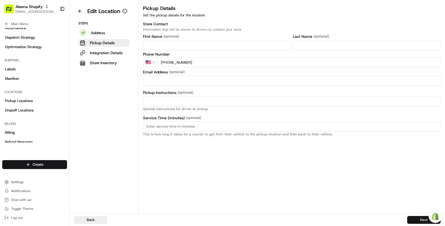
click at [418, 217] on button "Next" at bounding box center [424, 220] width 33 height 8
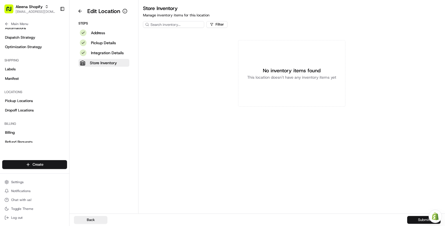
click at [418, 217] on button "Submit" at bounding box center [424, 220] width 33 height 8
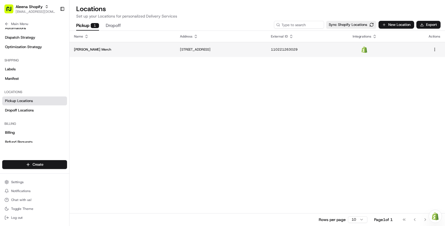
click at [239, 48] on p "2726 20th St, San Francisco, CA 94110, US" at bounding box center [221, 49] width 82 height 4
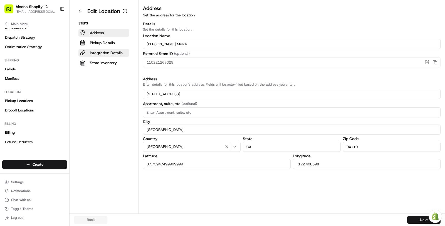
click at [102, 56] on button "Integration Details" at bounding box center [103, 53] width 51 height 8
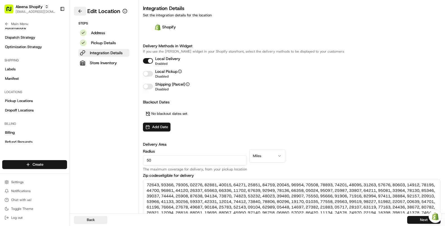
click at [80, 11] on button at bounding box center [80, 11] width 12 height 9
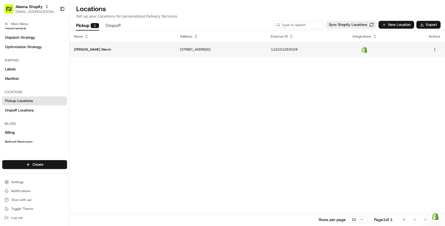
click at [183, 48] on p "2726 20th St, San Francisco, CA 94110, US" at bounding box center [221, 49] width 82 height 4
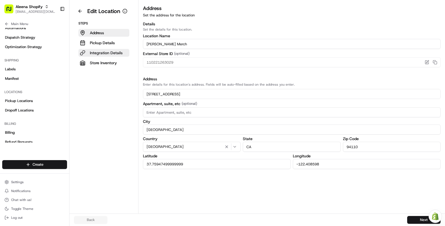
click at [129, 52] on button "Integration Details" at bounding box center [103, 53] width 51 height 8
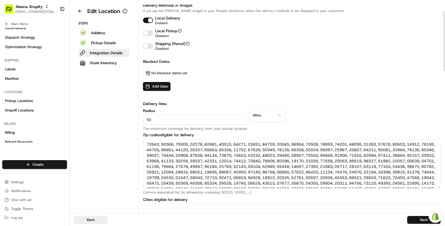
scroll to position [41, 0]
click at [163, 121] on input "50" at bounding box center [195, 120] width 104 height 10
type input "5"
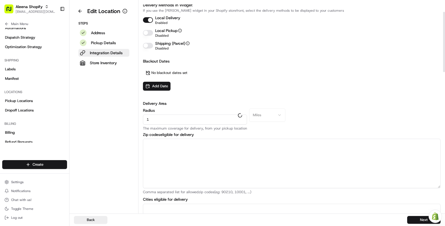
type input "10"
type textarea "94110"
type textarea "[GEOGRAPHIC_DATA]"
type textarea "94005, 94014, 94015, 94016, 94017, 94102, 94103, 94104, 94105, 94107, 94108, 94…"
type textarea "Brisbane, Daly City, San Francisco"
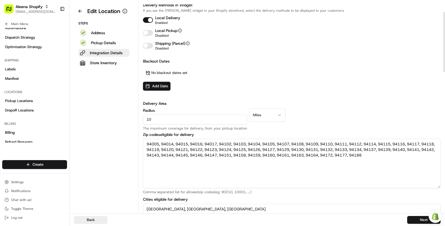
type input "1"
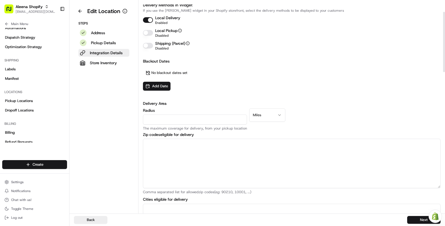
type textarea "94110"
type textarea "[GEOGRAPHIC_DATA]"
type input "20"
type textarea "94005, 94011, 94014, 94015, 94016, 94017, 94030, 94044, 94066, 94080, 94083, 94…"
type textarea "Brisbane, Burlingame, Daly City, Millbrae, Pacifica, San Bruno, South San Franc…"
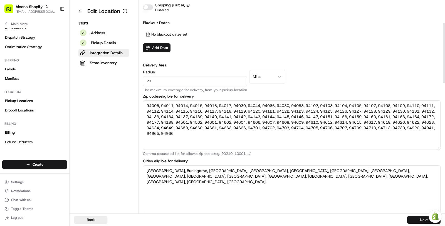
scroll to position [87, 0]
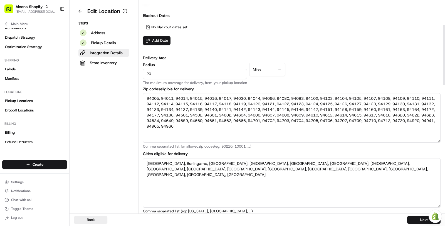
type input "2"
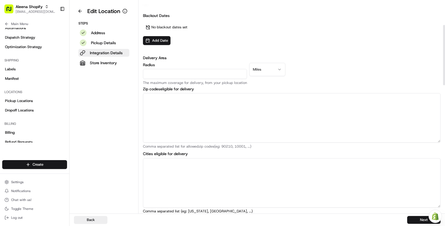
type input "1"
type textarea "94110"
type textarea "[GEOGRAPHIC_DATA]"
type input "10"
type textarea "94005, 94014, 94015, 94016, 94017, 94102, 94103, 94104, 94105, 94107, 94108, 94…"
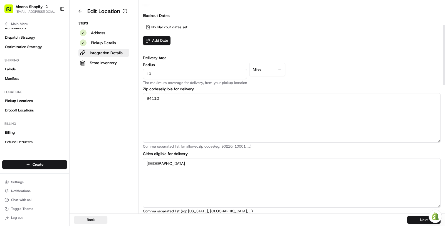
type textarea "Brisbane, Daly City, San Francisco"
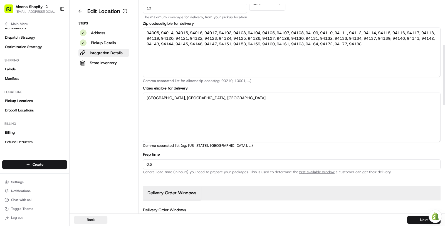
scroll to position [165, 0]
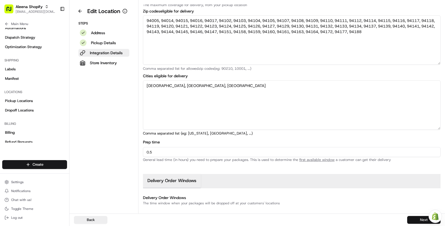
type input "10"
click at [411, 222] on button "Next" at bounding box center [424, 220] width 33 height 8
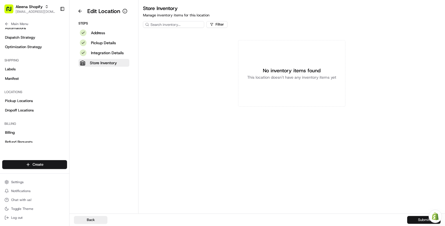
scroll to position [0, 0]
click at [411, 218] on button "Submit" at bounding box center [424, 220] width 33 height 8
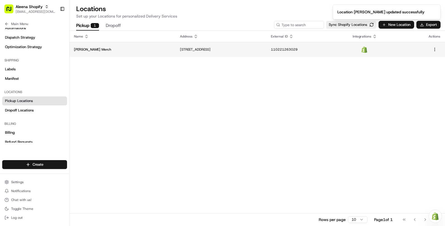
click at [262, 50] on p "2726 20th St, San Francisco, CA 94110, US" at bounding box center [221, 49] width 82 height 4
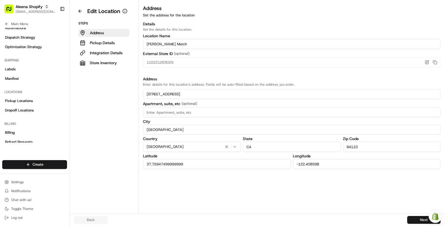
click at [119, 46] on div "Steps Address Pickup Details Integration Details Store Inventory" at bounding box center [104, 44] width 60 height 46
click at [121, 50] on button "Integration Details" at bounding box center [103, 53] width 51 height 8
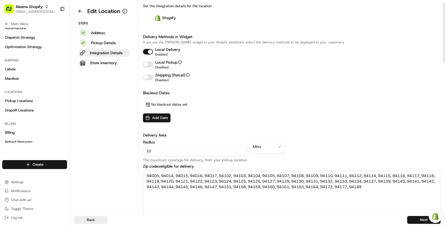
scroll to position [5, 0]
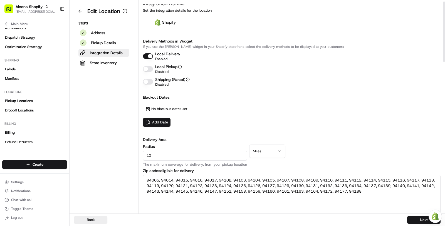
drag, startPoint x: 169, startPoint y: 154, endPoint x: 137, endPoint y: 152, distance: 32.1
click at [137, 152] on div "Edit Location Steps Address Pickup Details Integration Details Store Inventory …" at bounding box center [258, 107] width 376 height 214
click at [137, 152] on aside "Edit Location Steps Address Pickup Details Integration Details Store Inventory" at bounding box center [104, 107] width 69 height 214
drag, startPoint x: 169, startPoint y: 158, endPoint x: 103, endPoint y: 157, distance: 65.4
click at [103, 157] on div "Edit Location Steps Address Pickup Details Integration Details Store Inventory …" at bounding box center [258, 107] width 376 height 214
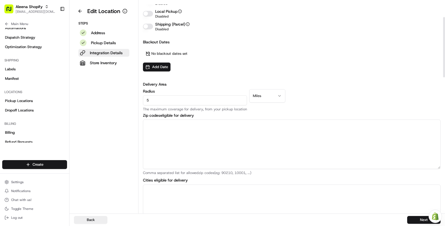
scroll to position [66, 0]
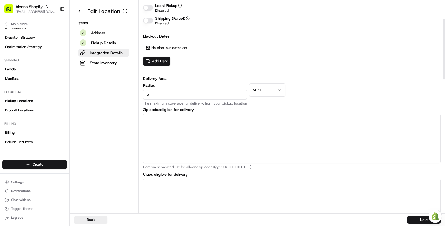
type input "5"
click at [272, 157] on textarea "Zip codes eligible for delivery" at bounding box center [292, 139] width 298 height 50
click at [197, 95] on input "5" at bounding box center [195, 95] width 104 height 10
type input "5"
type textarea "94102, 94103, 94104, 94105, 94107, 94108, 94109, 94110, 94112, 94114, 94115, 94…"
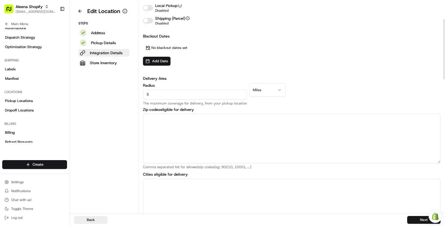
type textarea "[GEOGRAPHIC_DATA]"
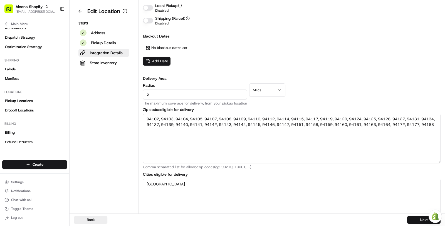
click at [418, 221] on button "Next" at bounding box center [424, 220] width 33 height 8
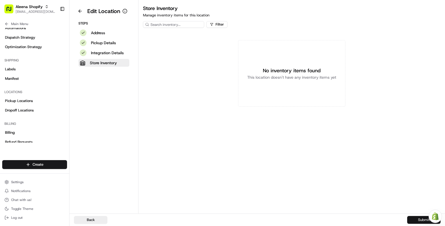
click at [418, 221] on button "Submit" at bounding box center [424, 220] width 33 height 8
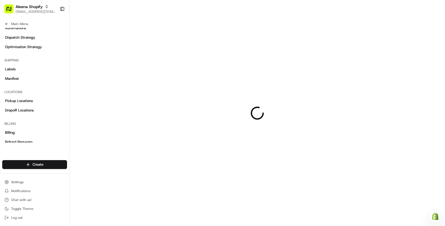
click at [418, 221] on div at bounding box center [258, 113] width 376 height 226
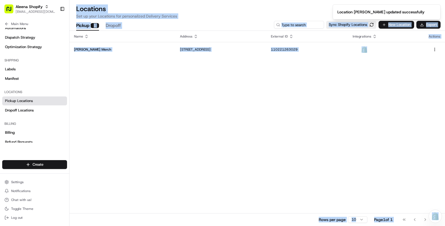
click at [418, 221] on div "Go to first page Go to previous page Go to next page Go to last page" at bounding box center [420, 220] width 41 height 8
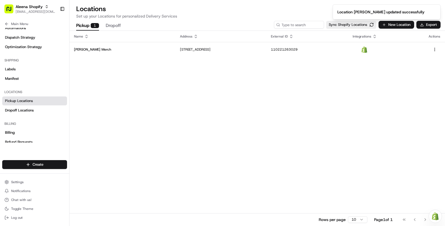
click at [365, 150] on div "Name Address External ID Integrations Actions Nash Merch 2726 20th St, San Fran…" at bounding box center [258, 128] width 376 height 195
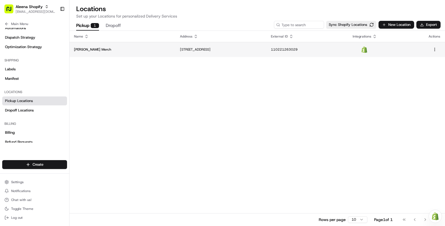
click at [229, 52] on td "2726 20th St, San Francisco, CA 94110, US" at bounding box center [221, 49] width 91 height 15
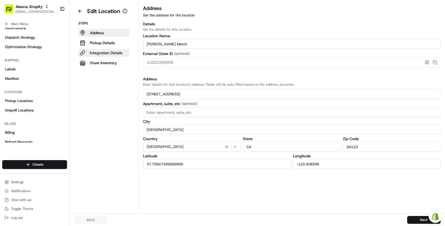
click at [114, 51] on p "Integration Details" at bounding box center [106, 53] width 33 height 6
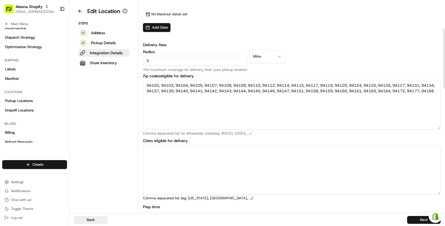
scroll to position [100, 0]
click at [276, 96] on textarea "94102, 94103, 94104, 94105, 94107, 94108, 94109, 94110, 94112, 94114, 94115, 94…" at bounding box center [292, 105] width 298 height 50
click at [81, 10] on button at bounding box center [80, 11] width 12 height 9
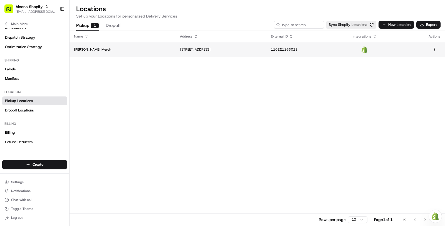
copy p "2726 20th St, San Francisco, CA 94110, US"
drag, startPoint x: 203, startPoint y: 49, endPoint x: 128, endPoint y: 50, distance: 75.2
click at [176, 50] on td "2726 20th St, San Francisco, CA 94110, US" at bounding box center [221, 49] width 91 height 15
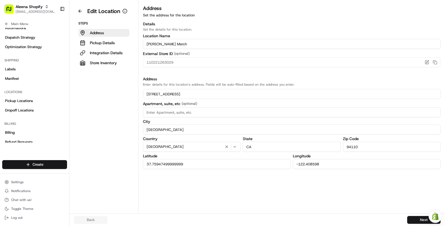
click at [104, 112] on aside "Edit Location Steps Address Pickup Details Integration Details Store Inventory" at bounding box center [104, 107] width 69 height 214
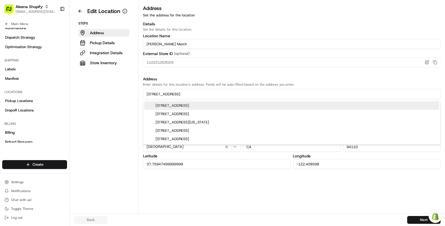
click at [158, 93] on input "[STREET_ADDRESS]" at bounding box center [292, 94] width 298 height 10
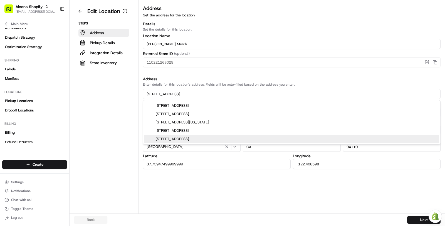
click at [210, 196] on div "Address Set the address for the location Details Set the details for this locat…" at bounding box center [292, 108] width 307 height 209
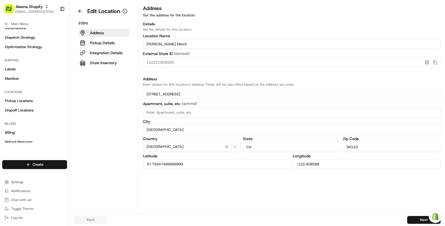
click at [111, 58] on div "Steps Address Pickup Details Integration Details Store Inventory" at bounding box center [104, 44] width 60 height 46
click at [111, 54] on p "Integration Details" at bounding box center [106, 53] width 33 height 6
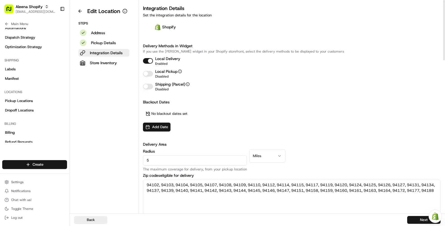
click at [209, 118] on div "Blackout Dates No blackout dates set Add Date" at bounding box center [292, 115] width 298 height 32
click at [274, 95] on div "Delivery Methods in Widget If you use the Nash's widget in your Shopify storefr…" at bounding box center [292, 69] width 298 height 53
click at [290, 86] on div "Shipping (Parcel) Disabled" at bounding box center [292, 87] width 298 height 10
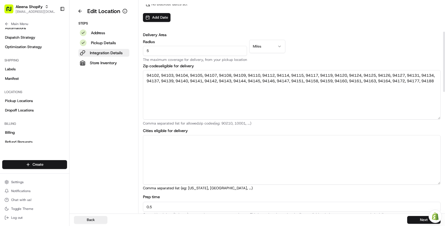
scroll to position [107, 0]
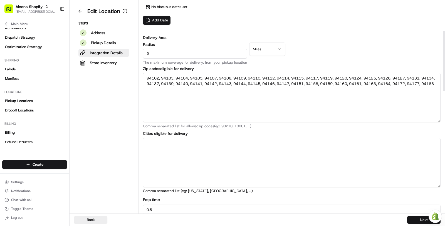
click at [423, 222] on button "Next" at bounding box center [424, 220] width 33 height 8
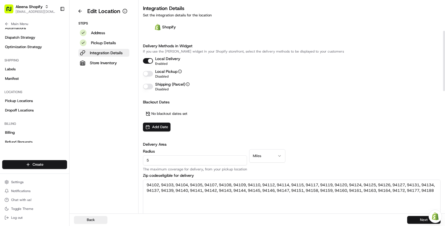
click at [423, 222] on button "Next" at bounding box center [424, 220] width 33 height 8
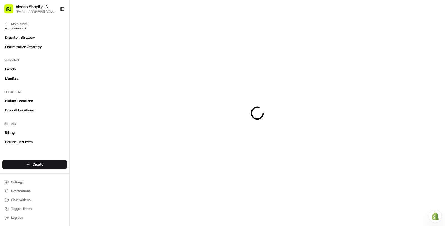
click at [423, 222] on div at bounding box center [258, 113] width 376 height 226
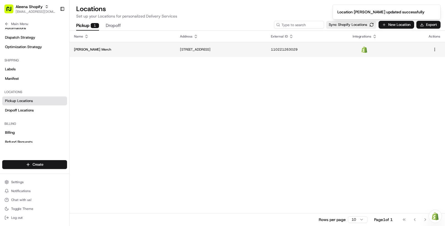
click at [176, 55] on td "2726 20th St, San Francisco, CA 94110, US" at bounding box center [221, 49] width 91 height 15
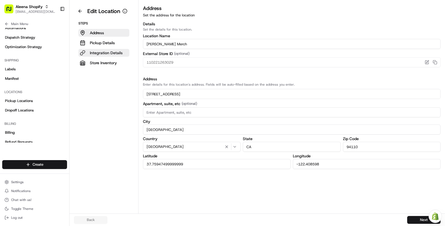
click at [106, 51] on p "Integration Details" at bounding box center [106, 53] width 33 height 6
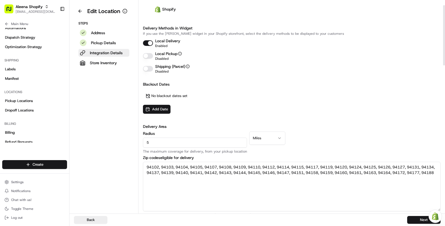
scroll to position [16, 0]
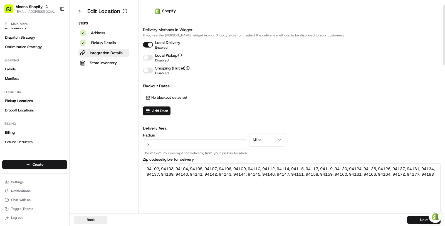
click at [153, 164] on textarea "94102, 94103, 94104, 94105, 94107, 94108, 94109, 94110, 94112, 94114, 94115, 94…" at bounding box center [292, 189] width 298 height 50
click at [154, 167] on textarea "94102, 94103, 94104, 94105, 94107, 94108, 94109, 94110, 94112, 94114, 94115, 94…" at bounding box center [292, 189] width 298 height 50
click at [237, 204] on textarea "94102, 94103, 94104, 94105, 94107, 94108, 94109, 94110, 94112, 94114, 94115, 94…" at bounding box center [292, 189] width 298 height 50
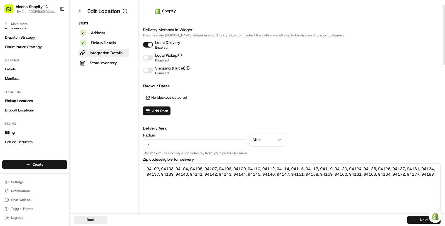
click at [245, 96] on div "Blackout Dates No blackout dates set Add Date" at bounding box center [292, 99] width 298 height 32
click at [154, 168] on textarea "94102, 94103, 94104, 94105, 94107, 94108, 94109, 94110, 94112, 94114, 94115, 94…" at bounding box center [292, 189] width 298 height 50
click at [24, 19] on div "Main Menu" at bounding box center [34, 23] width 69 height 10
click at [24, 20] on button "Main Menu" at bounding box center [34, 24] width 65 height 8
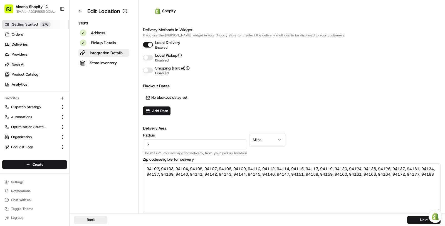
click at [37, 25] on link "Getting Started 2 / 6" at bounding box center [35, 24] width 67 height 9
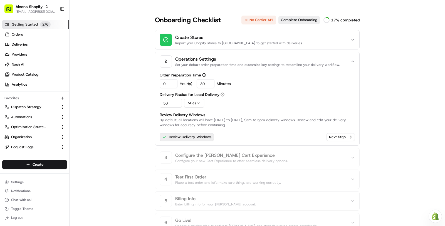
click at [196, 137] on link "Review Delivery Windows" at bounding box center [187, 137] width 54 height 8
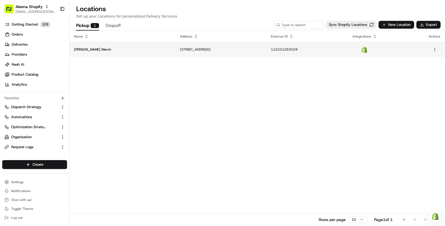
click at [124, 52] on td "Nash Merch" at bounding box center [123, 49] width 106 height 15
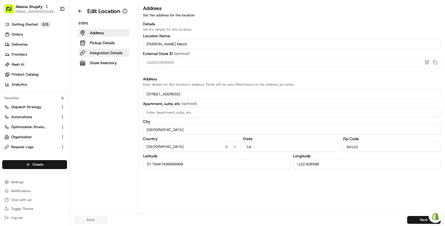
click at [120, 53] on p "Integration Details" at bounding box center [106, 53] width 33 height 6
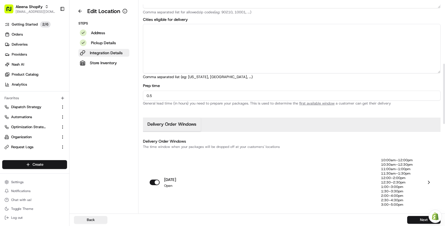
scroll to position [239, 0]
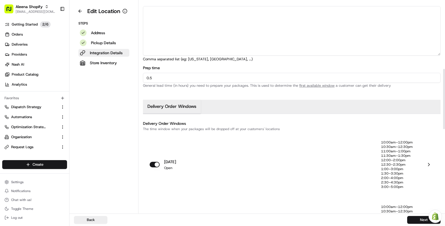
click at [325, 163] on div "monday Open" at bounding box center [266, 164] width 232 height 49
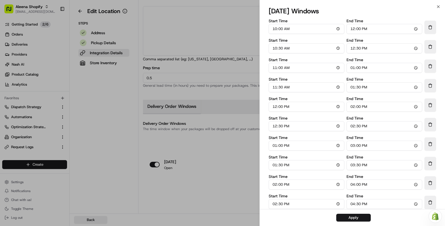
click at [353, 30] on input "12:00" at bounding box center [385, 29] width 76 height 10
click at [352, 29] on input "22:15" at bounding box center [385, 29] width 76 height 10
type input "12:00"
click at [367, 30] on input "12:00" at bounding box center [385, 29] width 76 height 10
click at [275, 50] on input "10:30" at bounding box center [307, 48] width 76 height 10
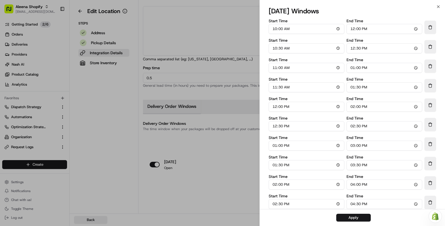
click at [355, 49] on input "12:30" at bounding box center [385, 48] width 76 height 10
click at [276, 72] on input "11:00" at bounding box center [307, 68] width 76 height 10
click at [359, 69] on input "13:00" at bounding box center [385, 68] width 76 height 10
click at [355, 218] on button "Apply" at bounding box center [354, 218] width 35 height 8
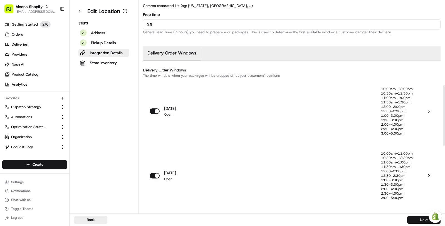
scroll to position [297, 0]
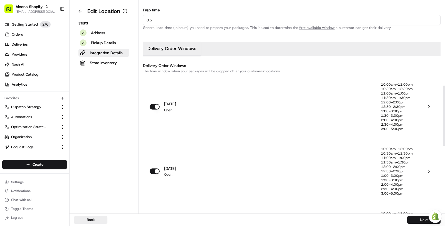
click at [347, 175] on div "tuesday Open" at bounding box center [266, 171] width 232 height 49
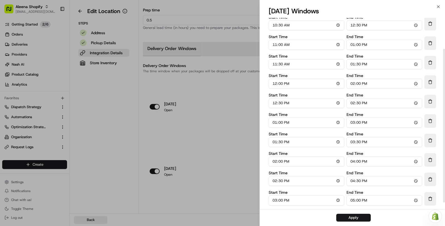
scroll to position [47, 0]
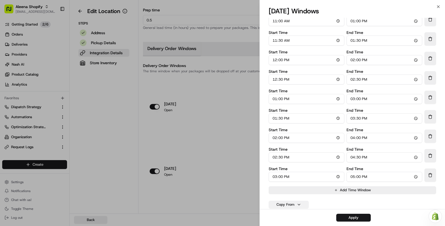
click at [304, 207] on button "Copy From" at bounding box center [289, 205] width 40 height 8
click at [298, 149] on button "monday" at bounding box center [289, 151] width 37 height 10
click at [343, 216] on button "Apply" at bounding box center [354, 218] width 35 height 8
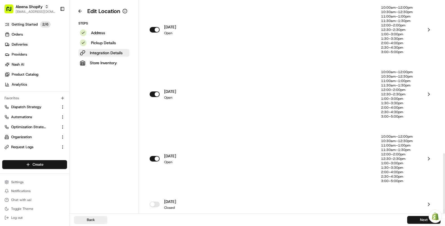
scroll to position [532, 0]
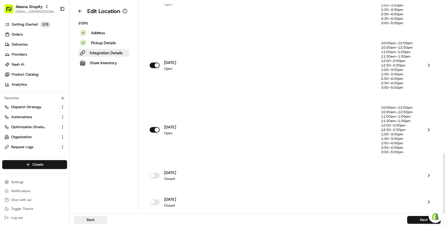
click at [158, 174] on button "button" at bounding box center [155, 176] width 10 height 6
click at [283, 172] on div "saturday Open" at bounding box center [281, 175] width 263 height 11
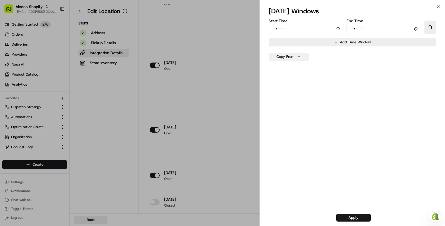
click at [298, 54] on button "Copy From" at bounding box center [289, 57] width 40 height 8
click at [293, 71] on button "monday" at bounding box center [289, 69] width 37 height 10
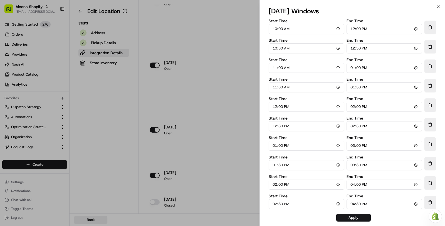
scroll to position [47, 0]
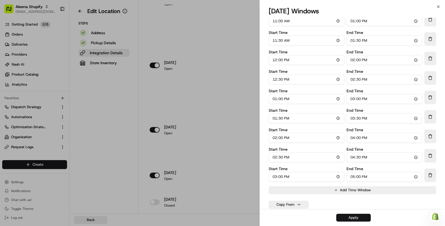
click at [351, 218] on button "Apply" at bounding box center [354, 218] width 35 height 8
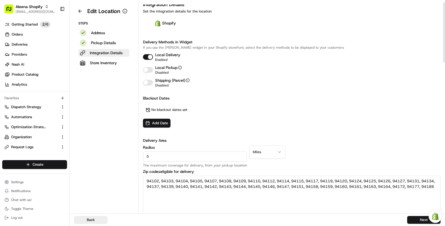
scroll to position [0, 0]
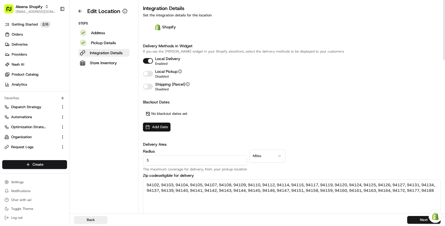
click at [165, 130] on button "Add Date" at bounding box center [157, 127] width 28 height 9
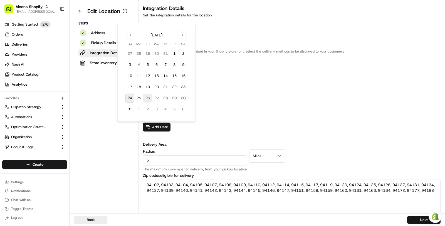
click at [149, 99] on button "26" at bounding box center [147, 98] width 9 height 9
click at [159, 99] on button "27" at bounding box center [156, 98] width 9 height 9
click at [167, 99] on button "28" at bounding box center [165, 98] width 9 height 9
click at [216, 128] on div "Blackout Dates August 26, 2025 Remove August 27, 2025 Remove August 28, 2025 Re…" at bounding box center [292, 115] width 298 height 32
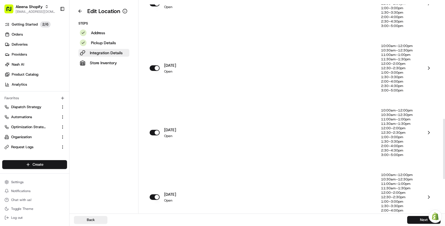
scroll to position [412, 0]
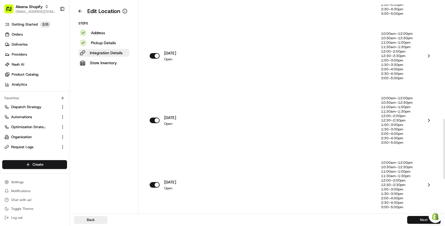
click at [418, 219] on button "Next" at bounding box center [424, 220] width 33 height 8
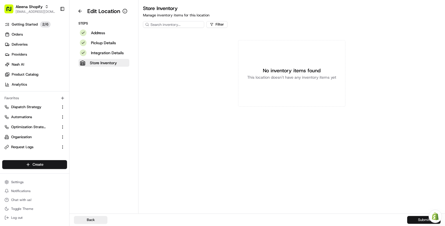
click at [418, 219] on button "Submit" at bounding box center [424, 220] width 33 height 8
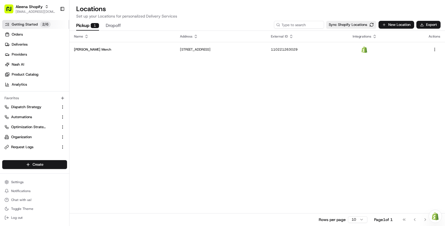
click at [46, 24] on p "2 / 6" at bounding box center [45, 24] width 11 height 6
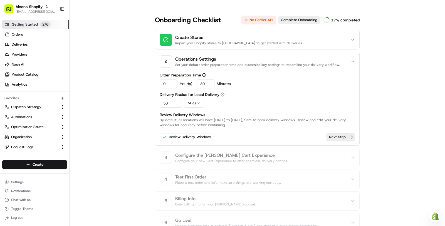
click at [340, 139] on button "Next Step" at bounding box center [341, 137] width 28 height 8
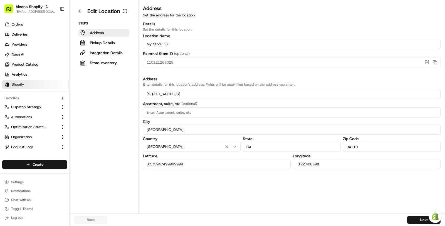
click at [16, 84] on span "Shopify" at bounding box center [18, 84] width 13 height 5
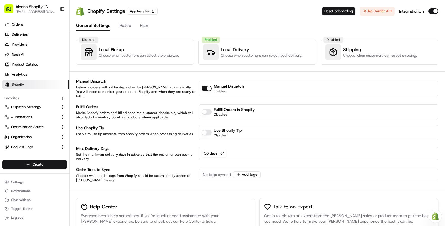
click at [47, 82] on link "Shopify" at bounding box center [35, 84] width 67 height 9
